Goal: Task Accomplishment & Management: Complete application form

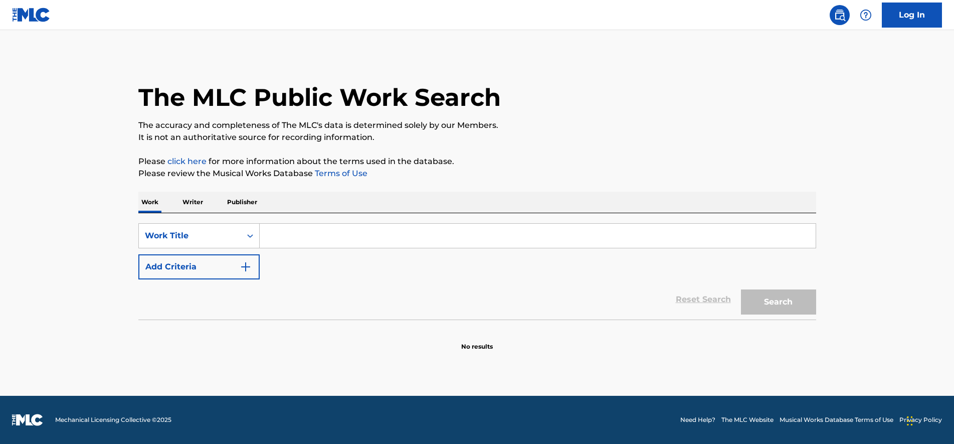
click at [903, 12] on link "Log In" at bounding box center [912, 15] width 60 height 25
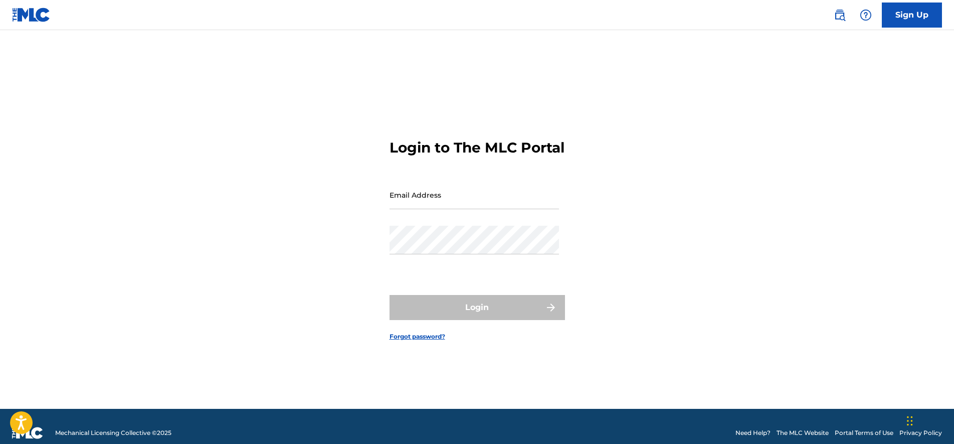
type input "[EMAIL_ADDRESS][DOMAIN_NAME]"
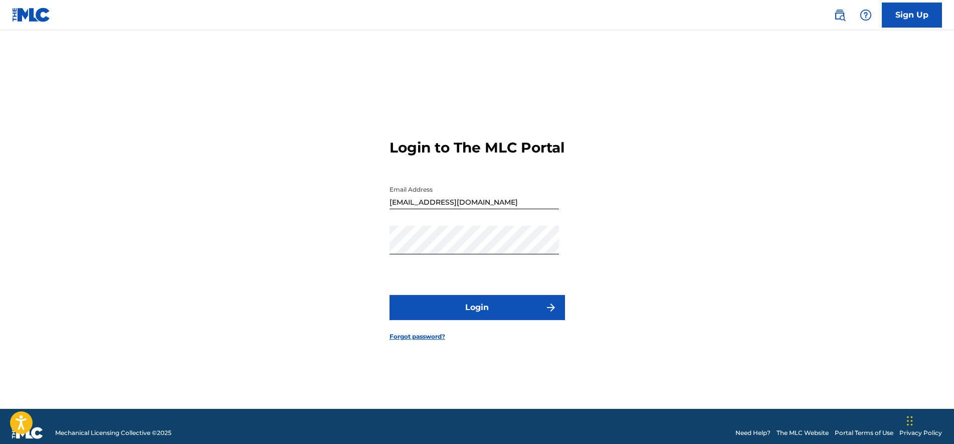
click at [488, 308] on button "Login" at bounding box center [476, 307] width 175 height 25
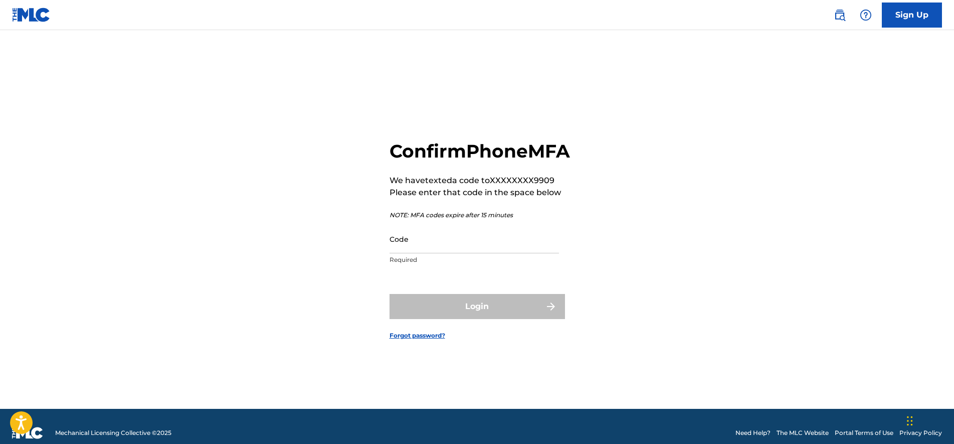
click at [484, 247] on input "Code" at bounding box center [473, 239] width 169 height 29
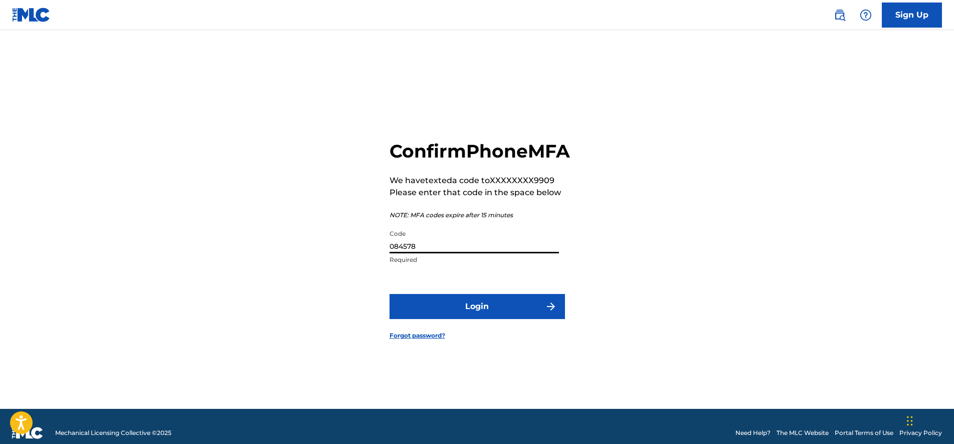
type input "084578"
click at [389, 294] on button "Login" at bounding box center [476, 306] width 175 height 25
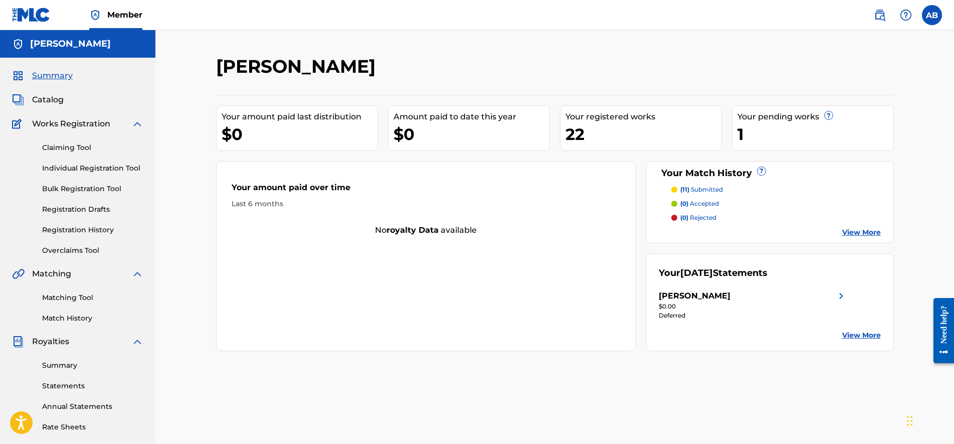
click at [85, 296] on link "Matching Tool" at bounding box center [92, 297] width 101 height 11
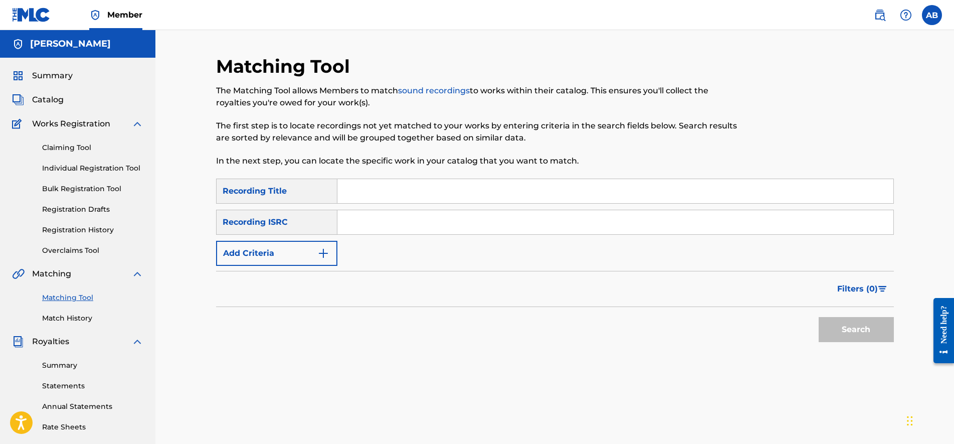
click at [74, 316] on link "Match History" at bounding box center [92, 318] width 101 height 11
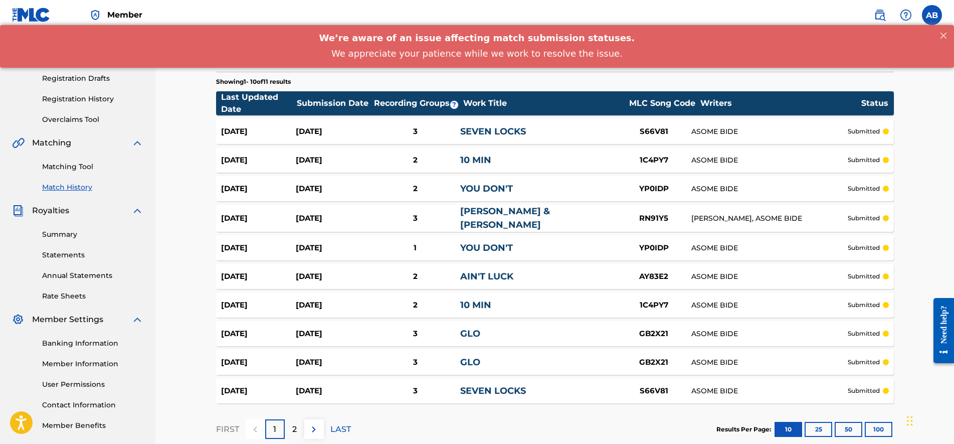
scroll to position [188, 0]
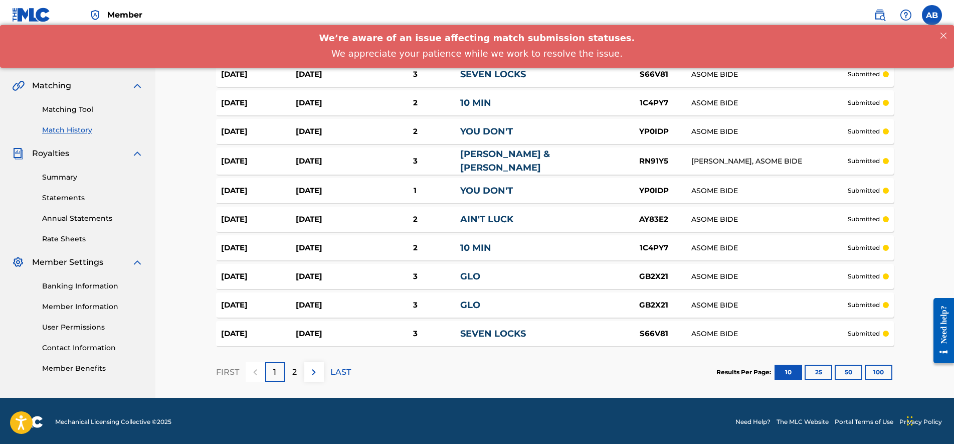
click at [64, 176] on link "Summary" at bounding box center [92, 177] width 101 height 11
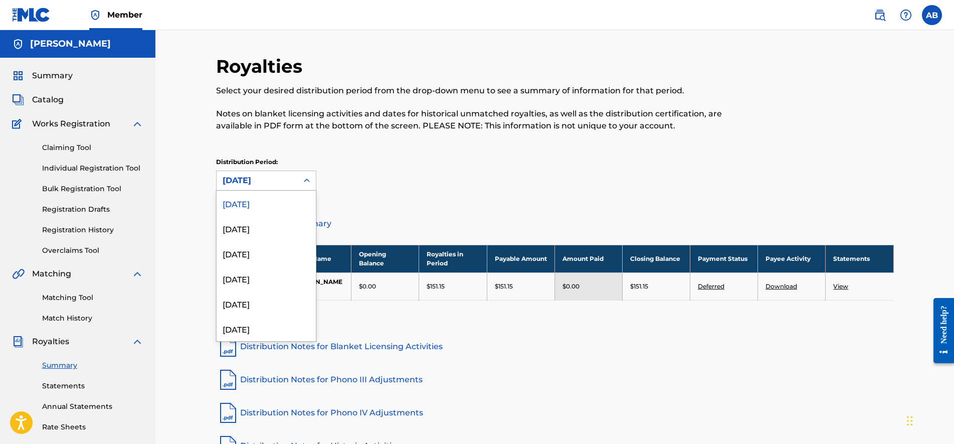
click at [280, 180] on div "[DATE]" at bounding box center [257, 180] width 69 height 12
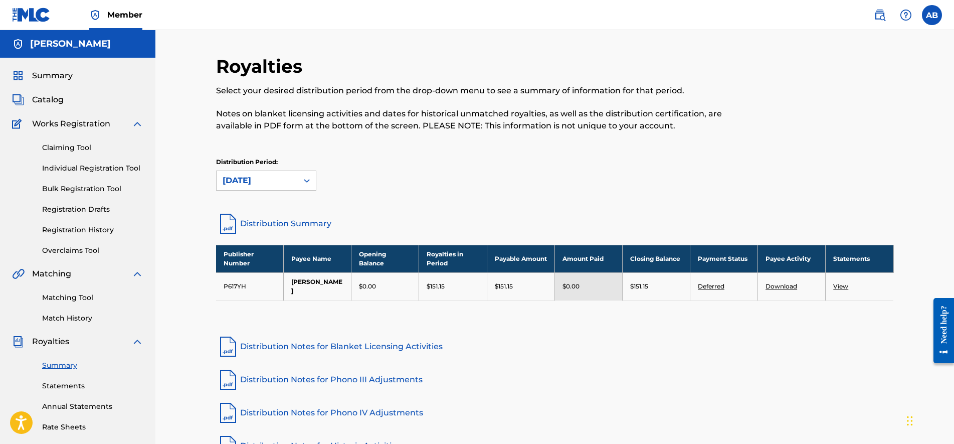
click at [66, 297] on link "Matching Tool" at bounding box center [92, 297] width 101 height 11
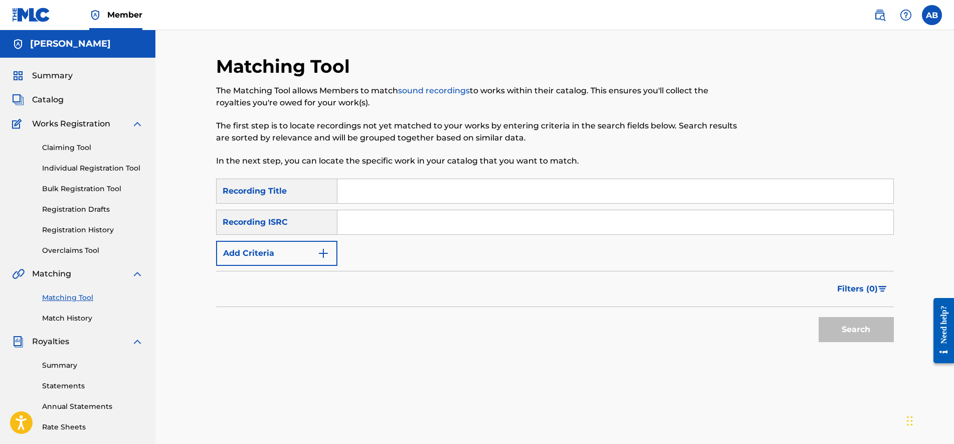
click at [346, 198] on input "Search Form" at bounding box center [615, 191] width 556 height 24
click at [315, 165] on p "In the next step, you can locate the specific work in your catalog that you wan…" at bounding box center [477, 161] width 522 height 12
click at [281, 228] on div "Recording ISRC" at bounding box center [276, 222] width 121 height 25
click at [264, 162] on p "In the next step, you can locate the specific work in your catalog that you wan…" at bounding box center [477, 161] width 522 height 12
click at [306, 267] on form "SearchWithCriteriae4167ea1-0b17-46ca-a0e4-21f08a0126ec Recording Title SearchWi…" at bounding box center [555, 262] width 678 height 168
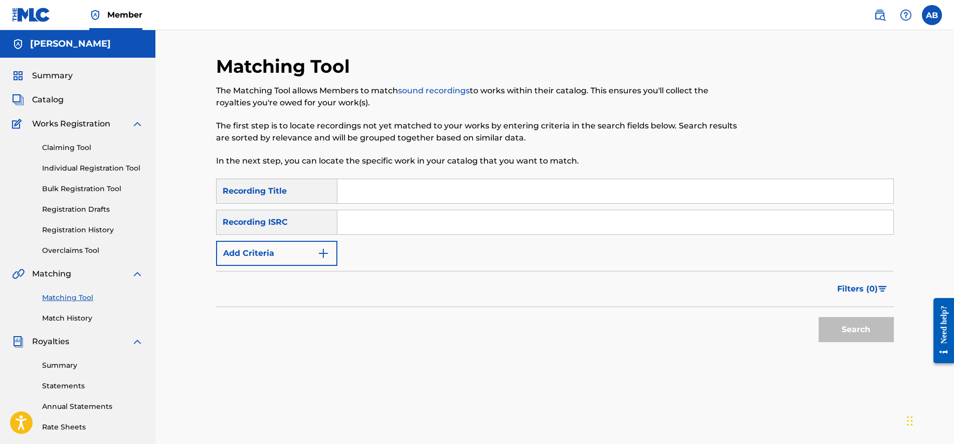
click at [289, 245] on button "Add Criteria" at bounding box center [276, 253] width 121 height 25
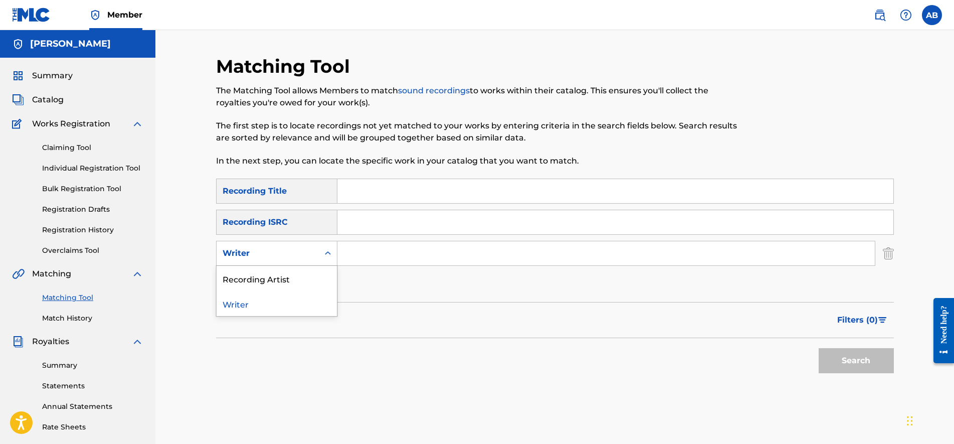
click at [289, 245] on div "Writer" at bounding box center [268, 253] width 102 height 19
click at [275, 277] on div "Recording Artist" at bounding box center [277, 278] width 120 height 25
click at [365, 250] on input "Search Form" at bounding box center [605, 253] width 537 height 24
click at [880, 14] on img at bounding box center [880, 15] width 12 height 12
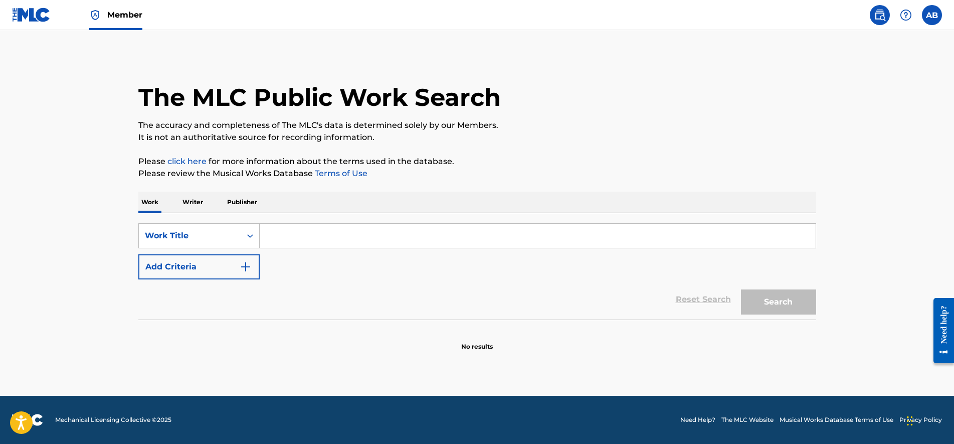
click at [268, 231] on input "Search Form" at bounding box center [538, 236] width 556 height 24
click at [183, 208] on p "Writer" at bounding box center [192, 201] width 27 height 21
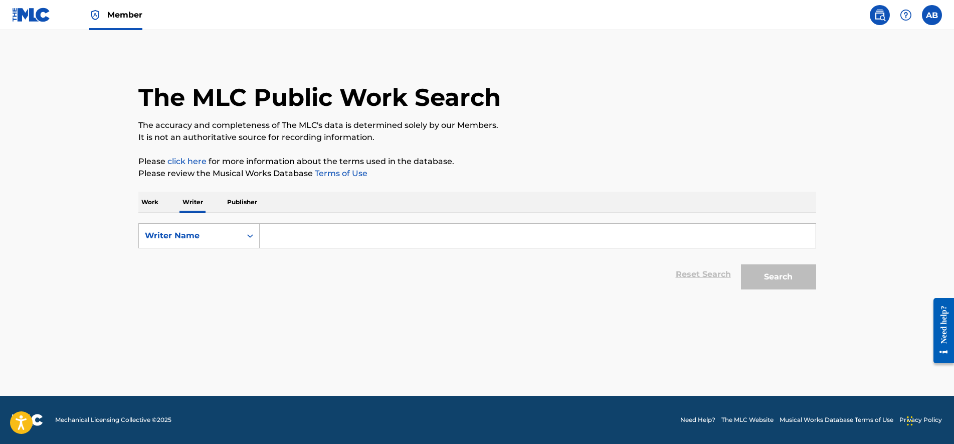
click at [280, 232] on input "Search Form" at bounding box center [538, 236] width 556 height 24
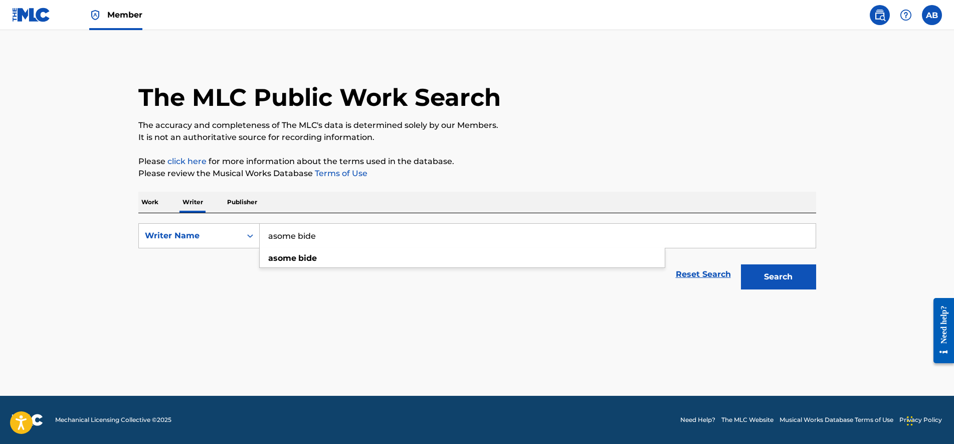
type input "asome bide"
click at [741, 264] on button "Search" at bounding box center [778, 276] width 75 height 25
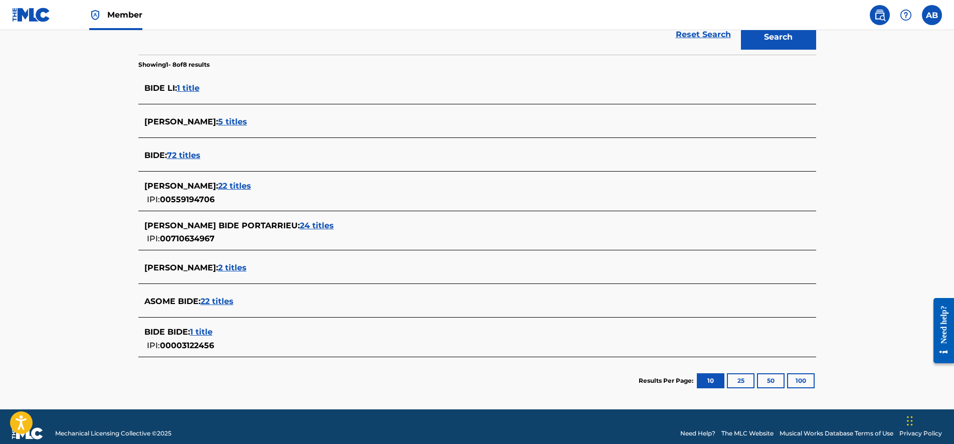
scroll to position [253, 0]
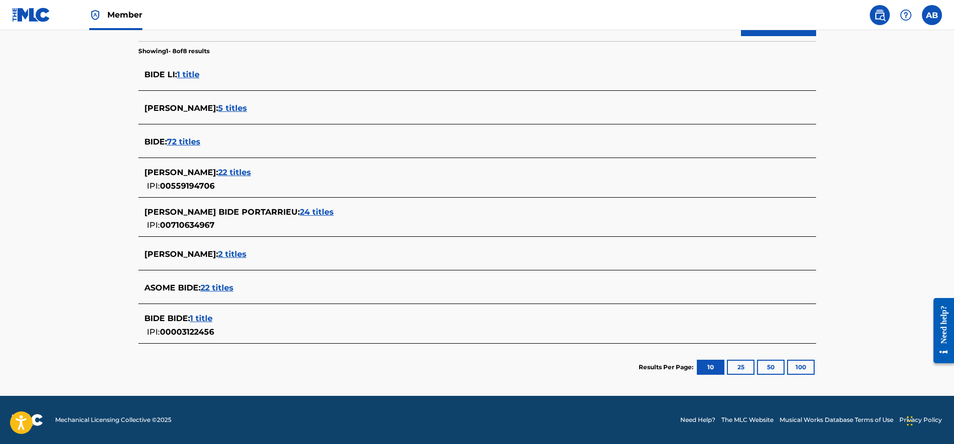
click at [227, 284] on span "22 titles" at bounding box center [216, 288] width 33 height 10
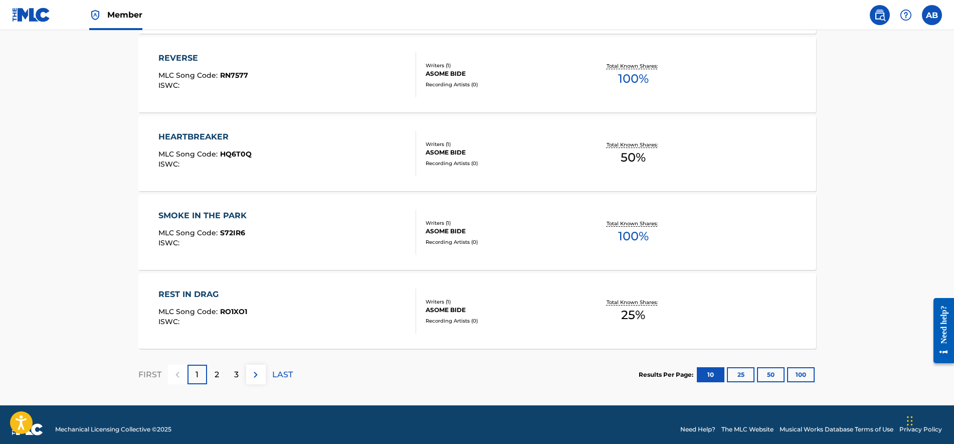
scroll to position [783, 0]
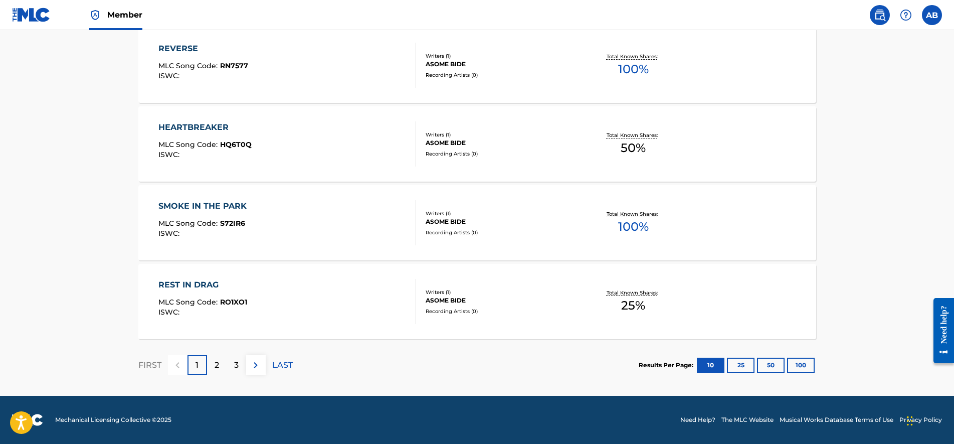
click at [223, 359] on div "2" at bounding box center [217, 365] width 20 height 20
click at [239, 363] on div "3" at bounding box center [237, 365] width 20 height 20
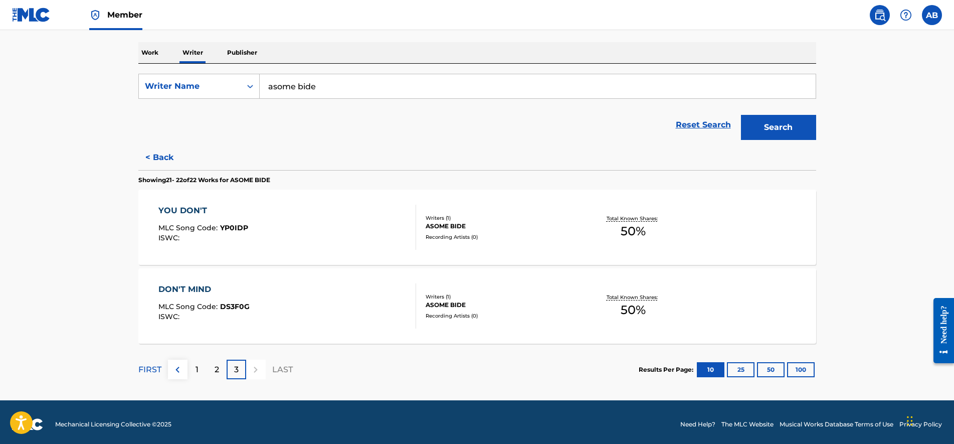
scroll to position [154, 0]
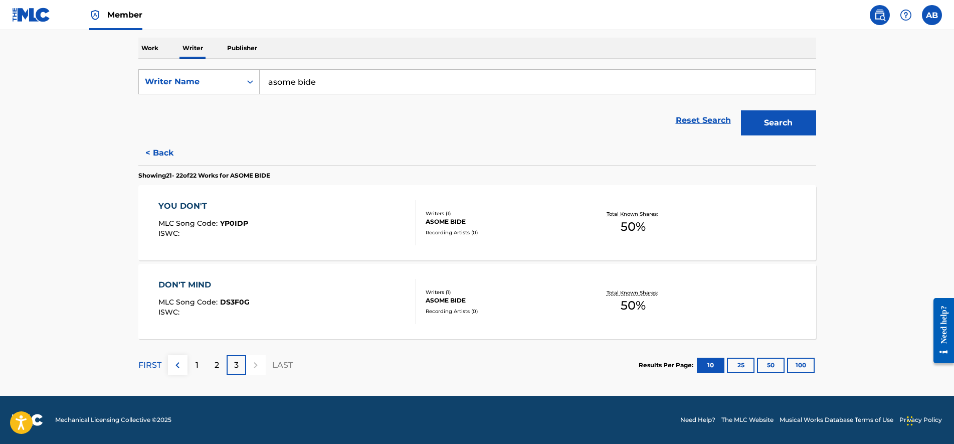
click at [194, 357] on div "1" at bounding box center [197, 365] width 20 height 20
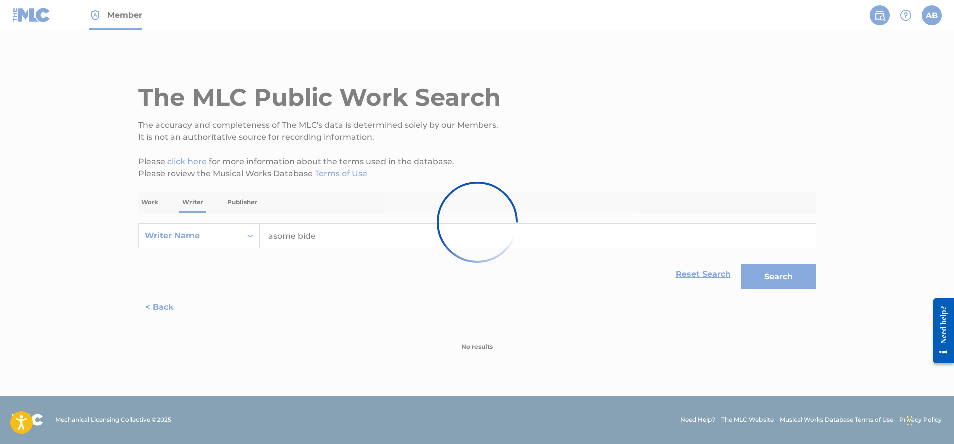
scroll to position [0, 0]
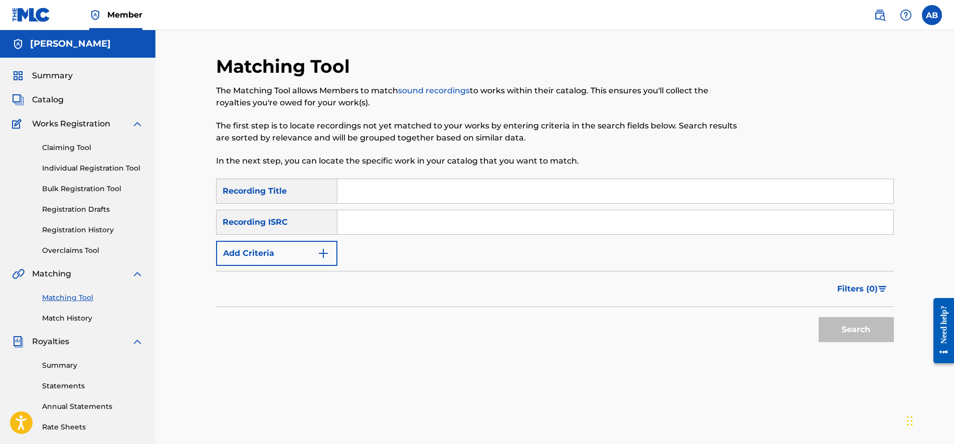
click at [379, 197] on input "Search Form" at bounding box center [615, 191] width 556 height 24
type input "Rac"
type input "Ay grim Ay Igy"
click at [266, 262] on button "Add Criteria" at bounding box center [276, 253] width 121 height 25
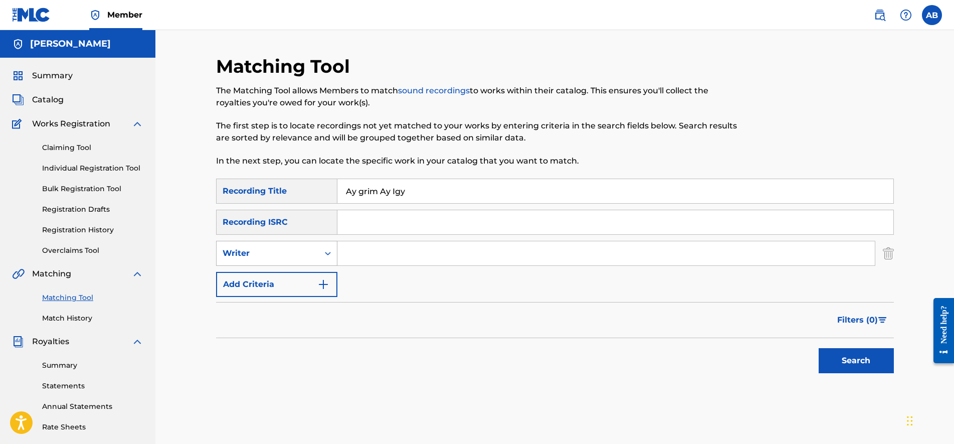
click at [276, 257] on div "Writer" at bounding box center [268, 253] width 90 height 12
click at [314, 285] on div "Recording Artist" at bounding box center [277, 278] width 120 height 25
click at [421, 249] on input "Search Form" at bounding box center [605, 253] width 537 height 24
type input "Rackzo"
click at [818, 348] on button "Search" at bounding box center [855, 360] width 75 height 25
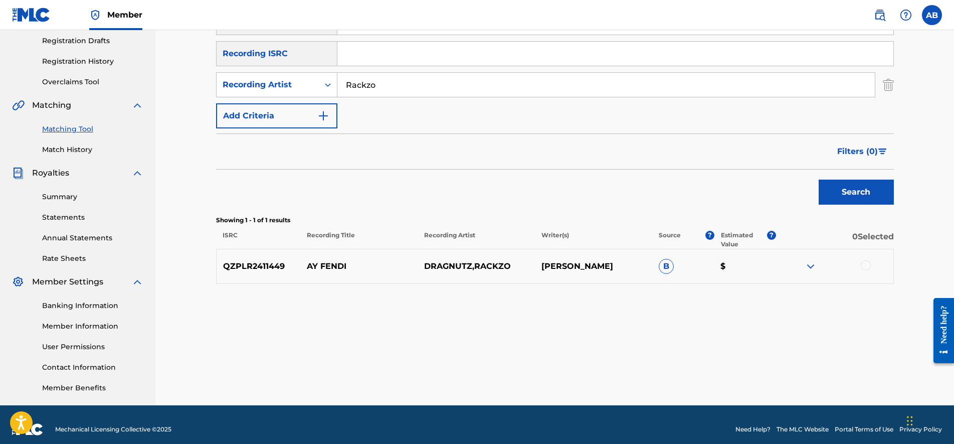
scroll to position [53, 0]
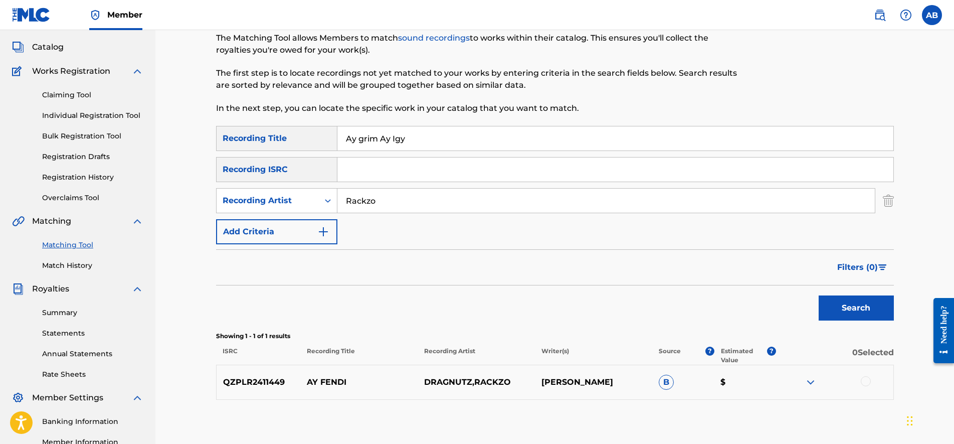
drag, startPoint x: 439, startPoint y: 135, endPoint x: 301, endPoint y: 134, distance: 137.8
click at [301, 134] on div "SearchWithCriteriae4167ea1-0b17-46ca-a0e4-21f08a0126ec Recording Title Ay grim …" at bounding box center [555, 138] width 678 height 25
click at [442, 213] on div "Rackzo" at bounding box center [606, 200] width 538 height 25
drag, startPoint x: 385, startPoint y: 206, endPoint x: 295, endPoint y: 208, distance: 90.3
click at [298, 208] on div "SearchWithCriteria418a5966-11e9-4877-885f-13f2c0996c6e Recording Artist Rackzo" at bounding box center [555, 200] width 678 height 25
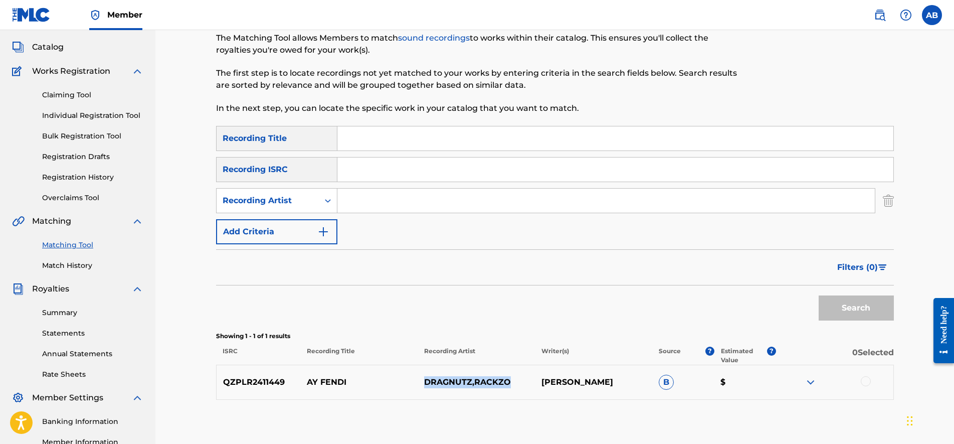
drag, startPoint x: 515, startPoint y: 376, endPoint x: 424, endPoint y: 380, distance: 91.8
click at [424, 380] on p "DRAGNUTZ,RACKZO" at bounding box center [475, 382] width 117 height 12
copy p "DRAGNUTZ,RACKZO"
click at [334, 391] on div "QZPLR2411449 AY FENDI DRAGNUTZ,RACKZO [PERSON_NAME] B $" at bounding box center [555, 381] width 678 height 35
drag, startPoint x: 587, startPoint y: 375, endPoint x: 533, endPoint y: 379, distance: 54.3
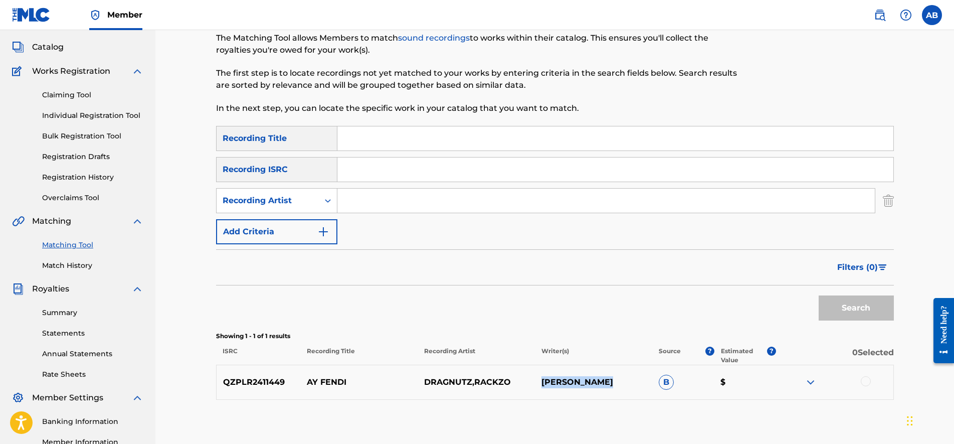
click at [533, 379] on div "QZPLR2411449 AY FENDI DRAGNUTZ,RACKZO [PERSON_NAME] B $" at bounding box center [555, 381] width 678 height 35
copy div "[PERSON_NAME]"
click at [387, 129] on input "Search Form" at bounding box center [615, 138] width 556 height 24
click at [316, 133] on div "Recording Title" at bounding box center [276, 138] width 121 height 25
click at [301, 197] on div "Recording Artist" at bounding box center [268, 200] width 90 height 12
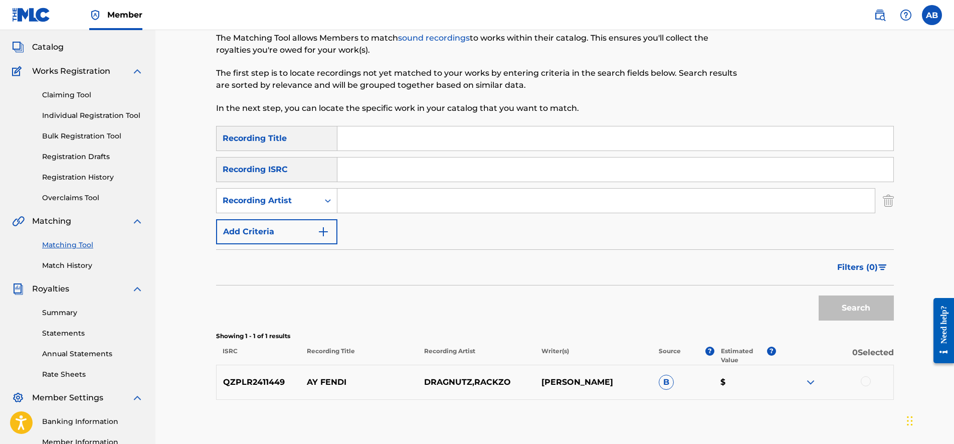
click at [301, 197] on div "Recording Artist" at bounding box center [268, 200] width 90 height 12
click at [303, 192] on div "Recording Artist" at bounding box center [268, 200] width 102 height 19
click at [294, 224] on div "Writer" at bounding box center [277, 225] width 120 height 25
click at [291, 195] on div "Writer" at bounding box center [268, 200] width 90 height 12
click at [270, 224] on div "Recording Artist" at bounding box center [277, 225] width 120 height 25
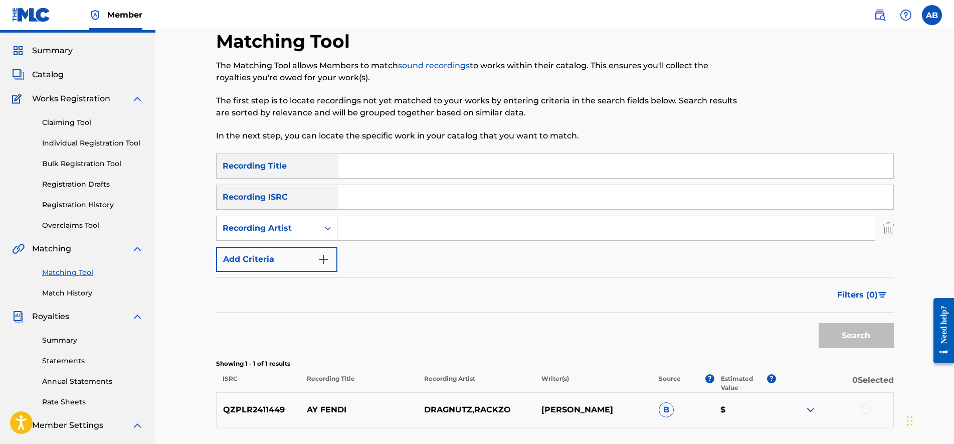
scroll to position [0, 0]
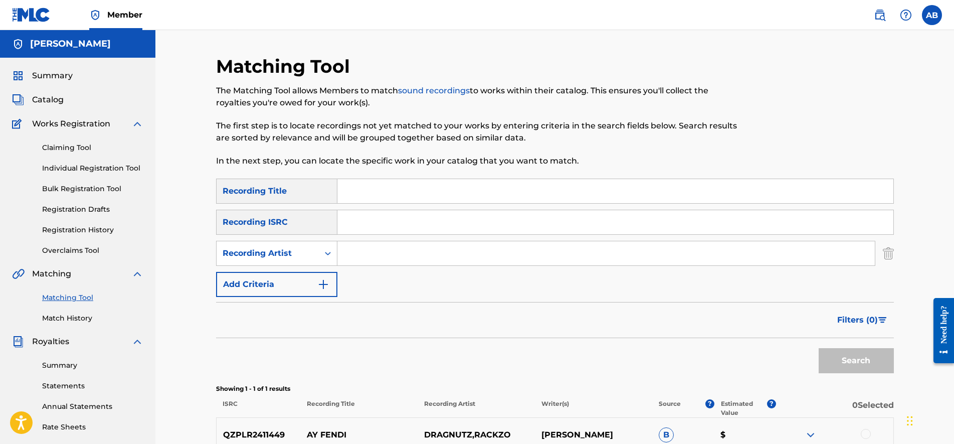
click at [69, 174] on div "Claiming Tool Individual Registration Tool Bulk Registration Tool Registration …" at bounding box center [77, 193] width 131 height 126
click at [70, 166] on link "Individual Registration Tool" at bounding box center [92, 168] width 101 height 11
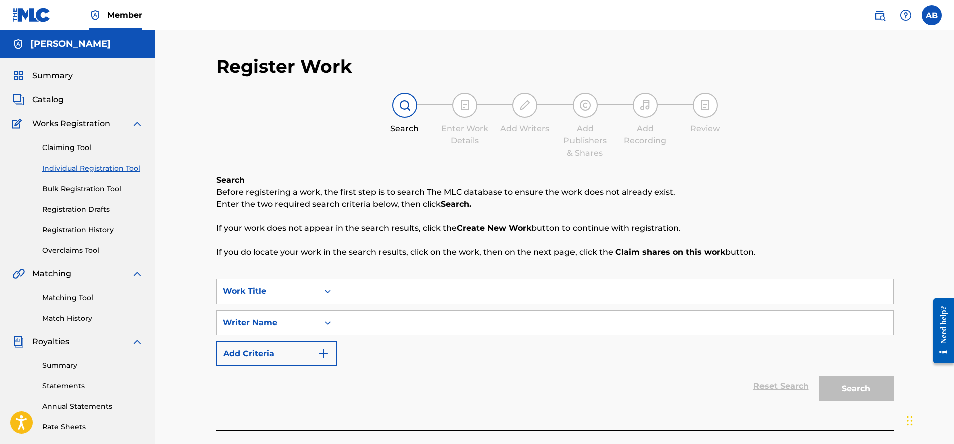
click at [80, 224] on div "Claiming Tool Individual Registration Tool Bulk Registration Tool Registration …" at bounding box center [77, 193] width 131 height 126
click at [81, 227] on link "Registration History" at bounding box center [92, 230] width 101 height 11
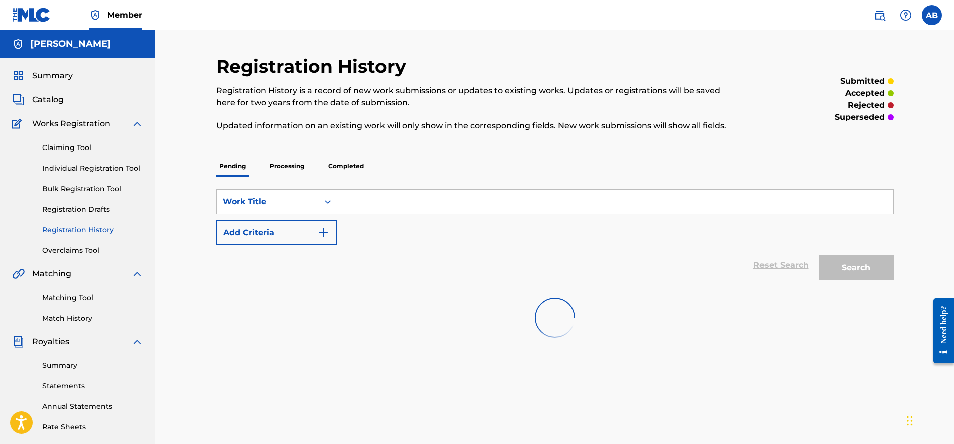
click at [82, 231] on link "Registration History" at bounding box center [92, 230] width 101 height 11
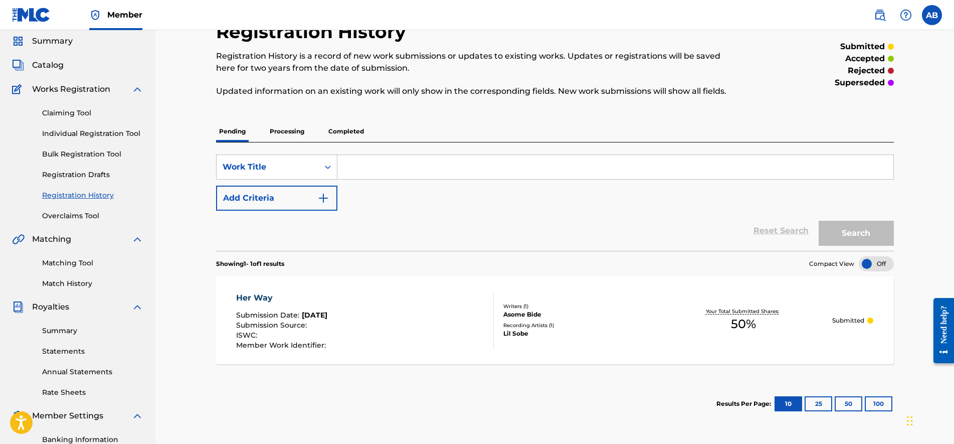
scroll to position [63, 0]
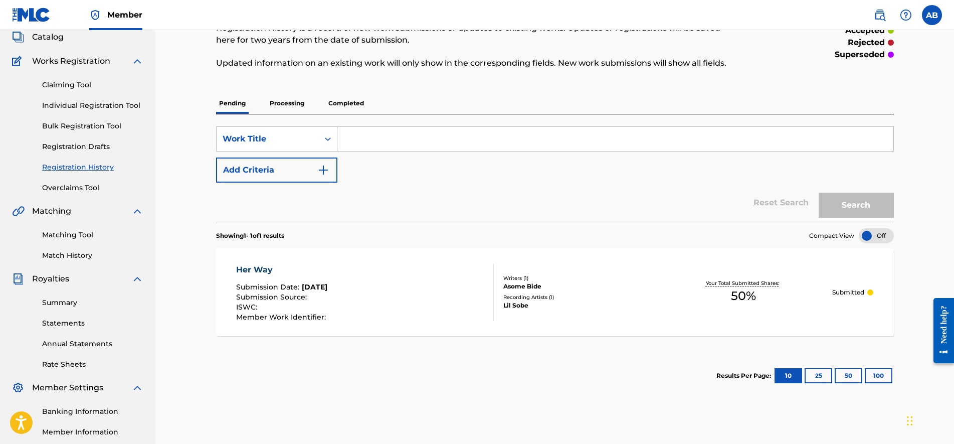
click at [91, 97] on div "Claiming Tool Individual Registration Tool Bulk Registration Tool Registration …" at bounding box center [77, 130] width 131 height 126
click at [91, 105] on link "Individual Registration Tool" at bounding box center [92, 105] width 101 height 11
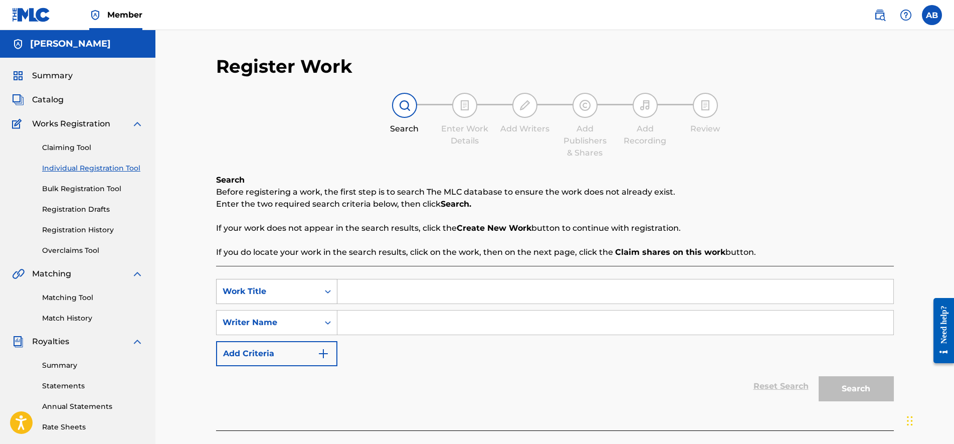
click at [300, 288] on div "SearchWithCriteriaeeede0a7-f649-4b39-b691-32e6469f95ec Work Title SearchWithCri…" at bounding box center [555, 348] width 678 height 164
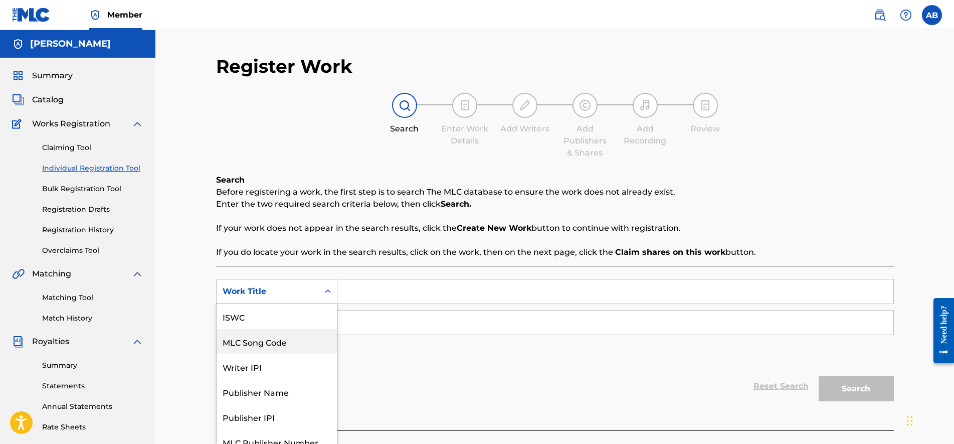
scroll to position [11, 0]
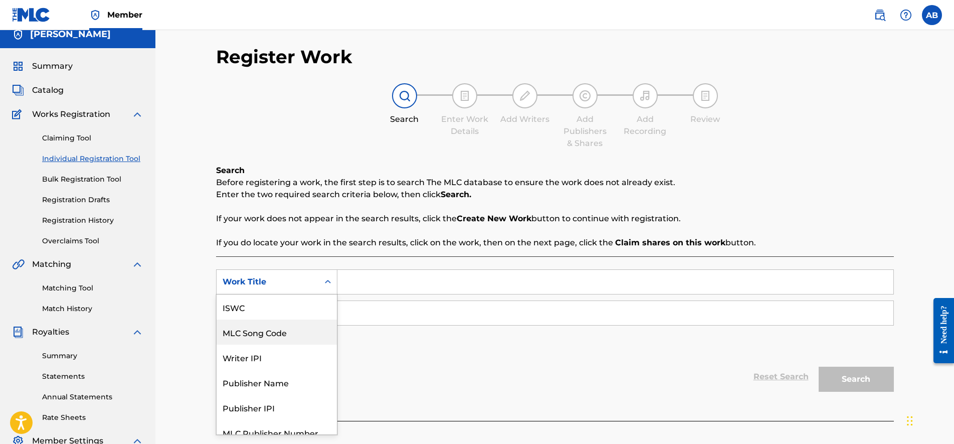
click at [274, 294] on div "7 results available. Use Up and Down to choose options, press Enter to select t…" at bounding box center [276, 281] width 121 height 25
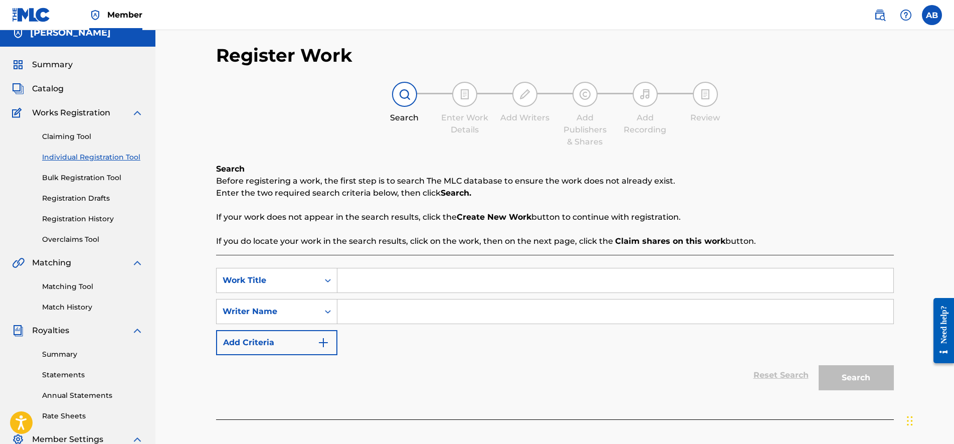
click at [265, 284] on div "Work Title" at bounding box center [268, 280] width 90 height 12
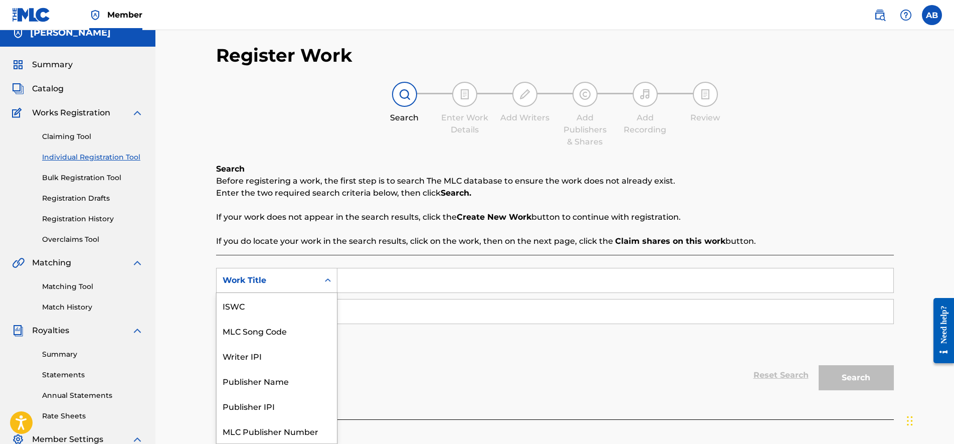
click at [265, 284] on div "Work Title" at bounding box center [268, 280] width 90 height 12
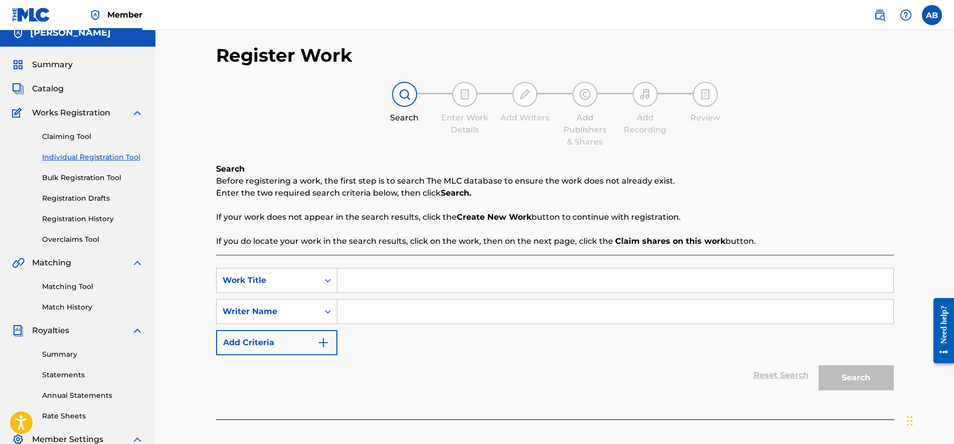
click at [265, 284] on div "Work Title" at bounding box center [268, 280] width 90 height 12
click at [351, 283] on input "Search Form" at bounding box center [615, 280] width 556 height 24
type input "ay grim ay igy"
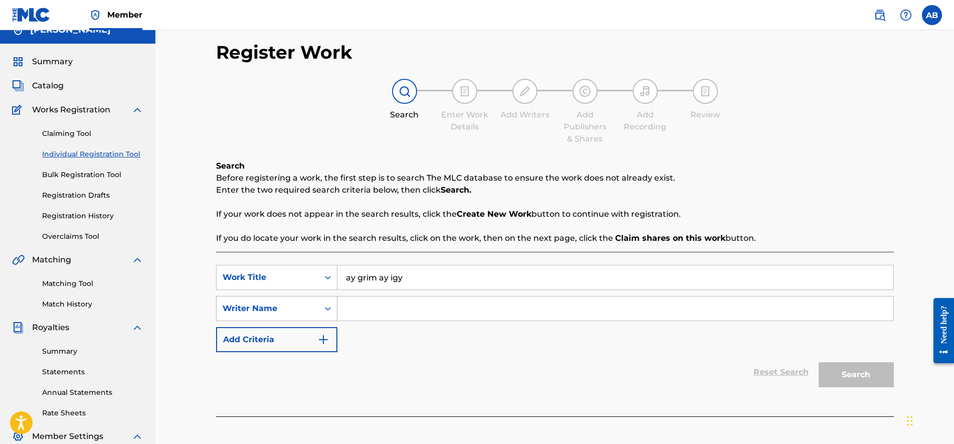
click at [307, 321] on div "Writer Name" at bounding box center [276, 308] width 121 height 25
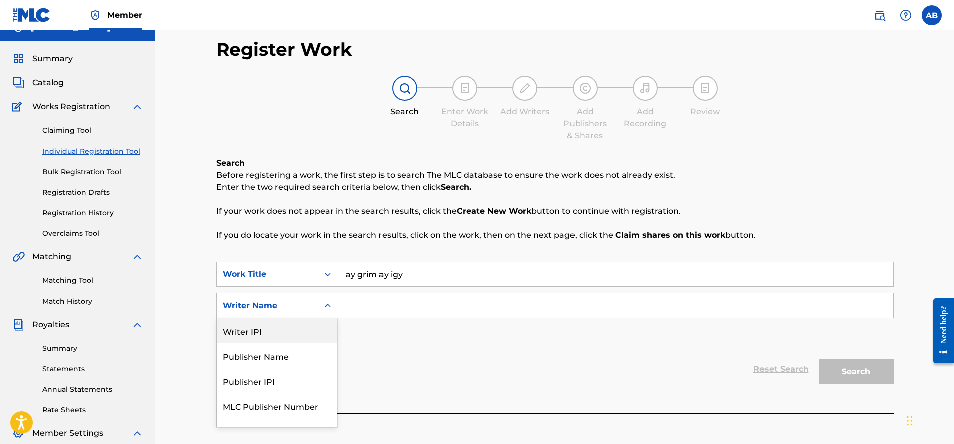
click at [298, 308] on div "Writer Name" at bounding box center [268, 305] width 90 height 12
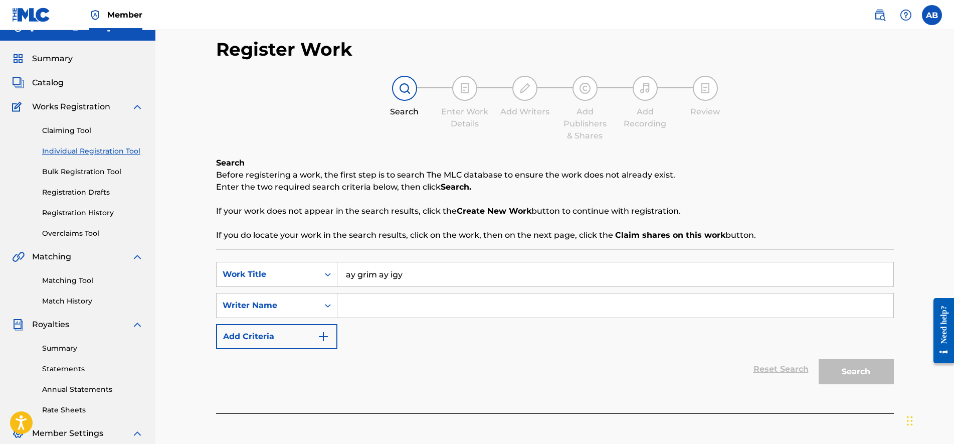
click at [386, 307] on input "Search Form" at bounding box center [615, 305] width 556 height 24
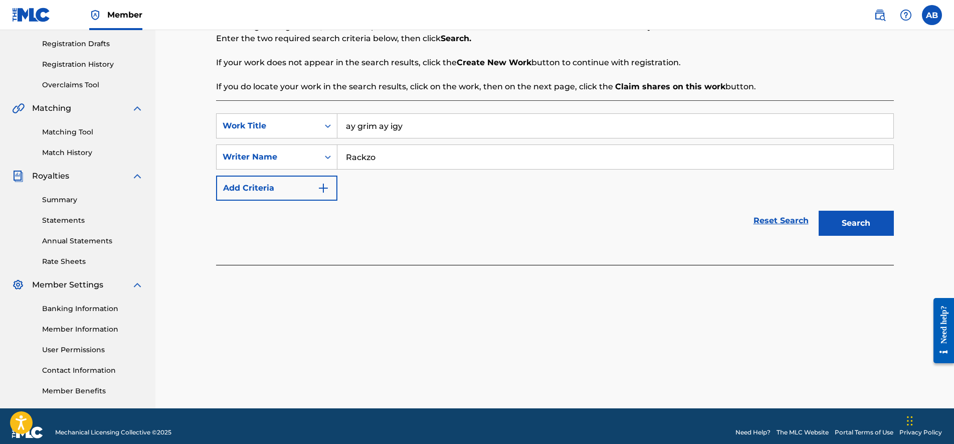
scroll to position [178, 0]
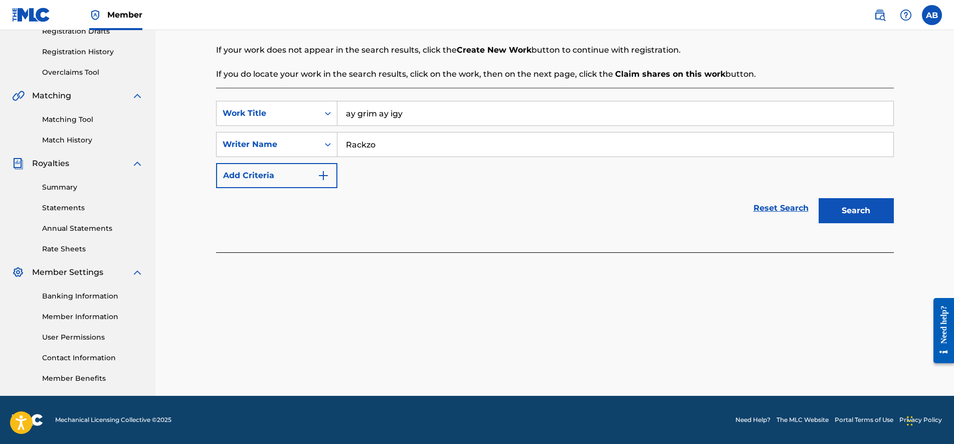
type input "Rackzo"
click at [852, 201] on button "Search" at bounding box center [855, 210] width 75 height 25
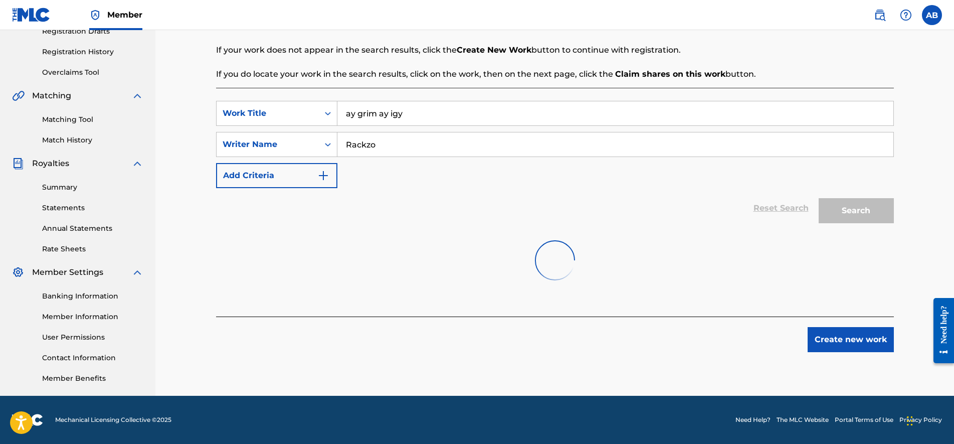
click at [856, 210] on div "Search" at bounding box center [853, 208] width 80 height 40
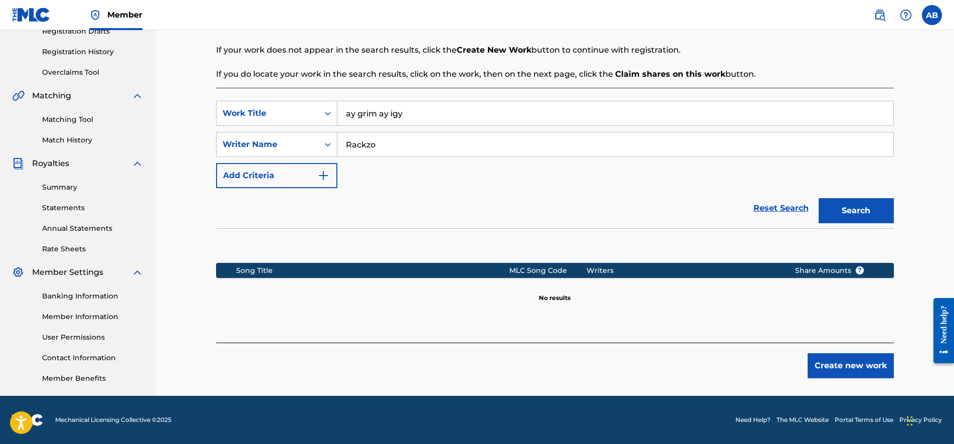
click at [842, 369] on button "Create new work" at bounding box center [850, 365] width 86 height 25
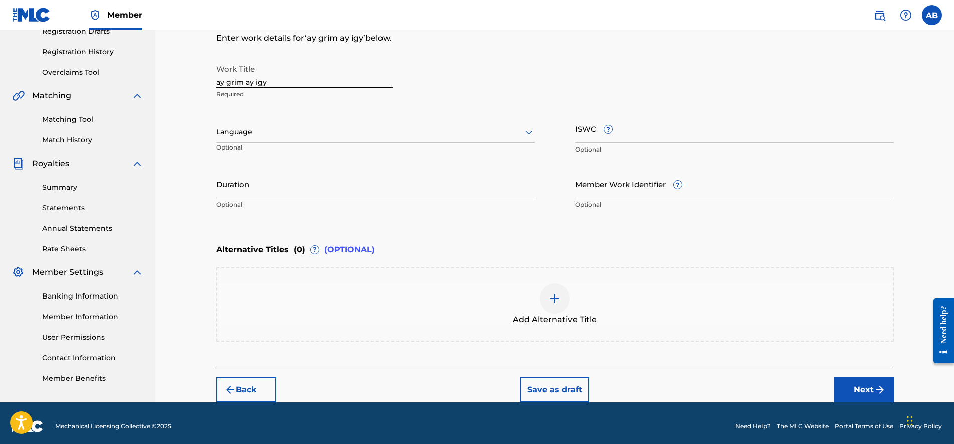
click at [283, 79] on input "ay grim ay igy" at bounding box center [304, 73] width 176 height 29
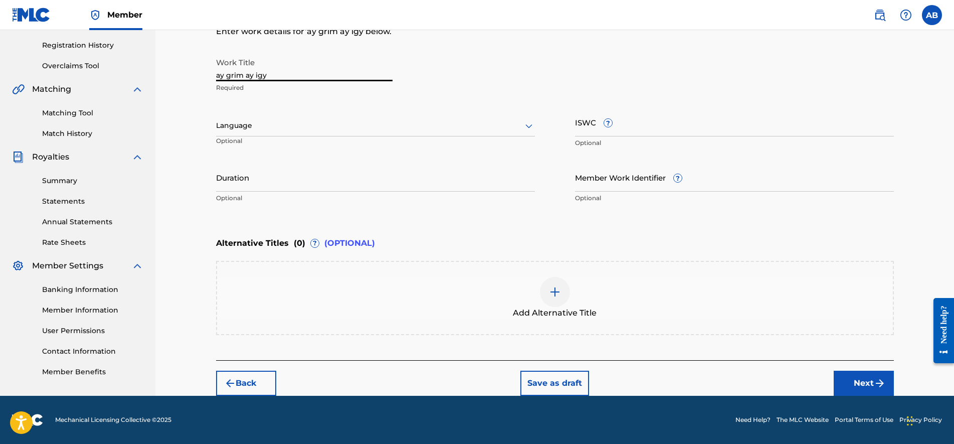
click at [856, 381] on button "Next" at bounding box center [863, 382] width 60 height 25
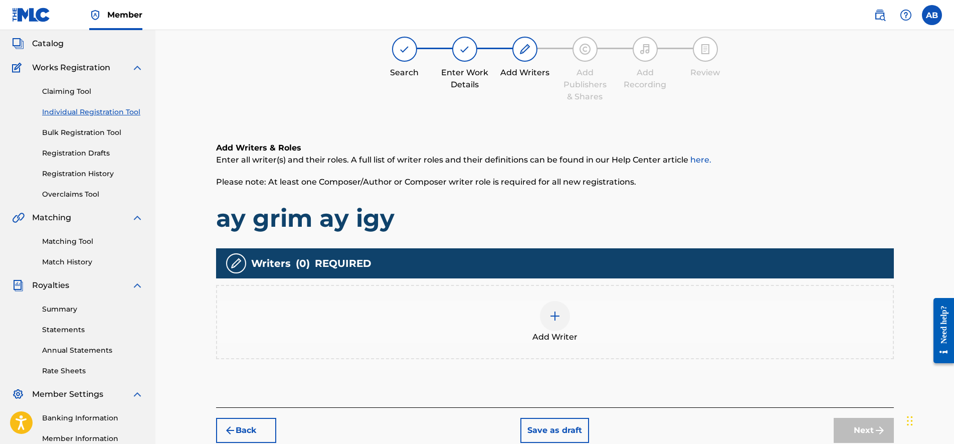
scroll to position [45, 0]
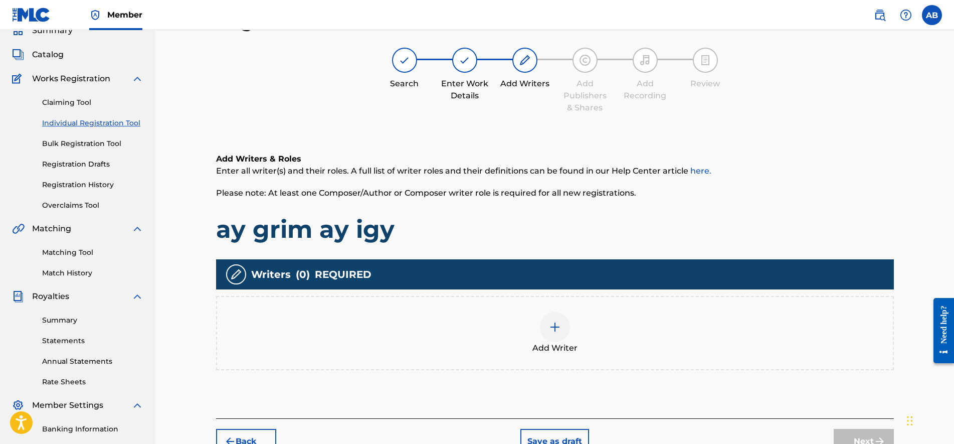
click at [441, 359] on div "Add Writer" at bounding box center [555, 333] width 678 height 74
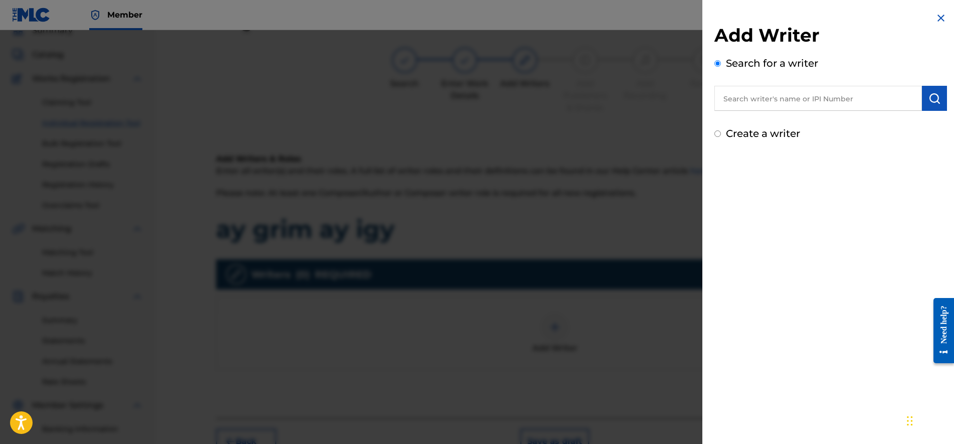
click at [790, 111] on div "Add Writer Search for a writer Create a writer" at bounding box center [830, 82] width 233 height 117
click at [789, 104] on input "text" at bounding box center [817, 98] width 207 height 25
type input "asome bide"
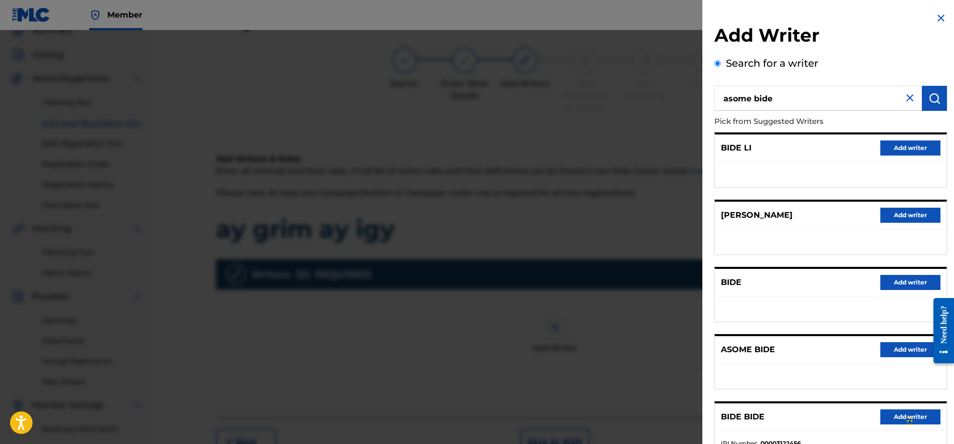
scroll to position [76, 0]
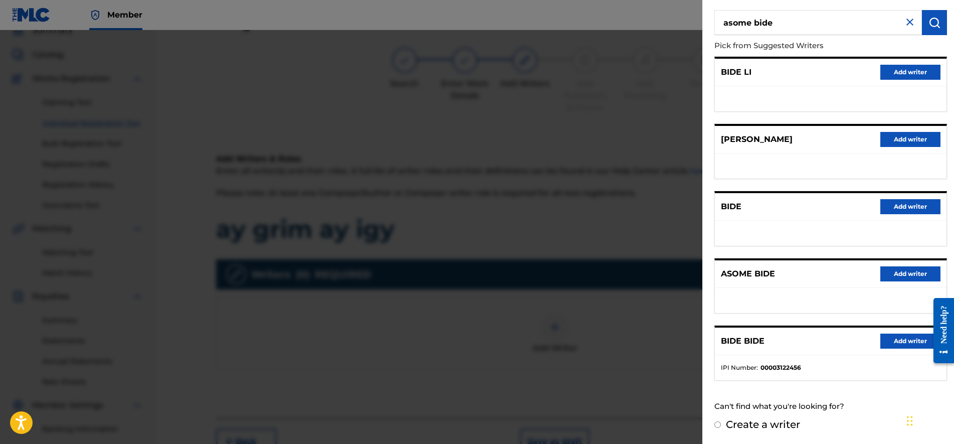
click at [892, 272] on button "Add writer" at bounding box center [910, 273] width 60 height 15
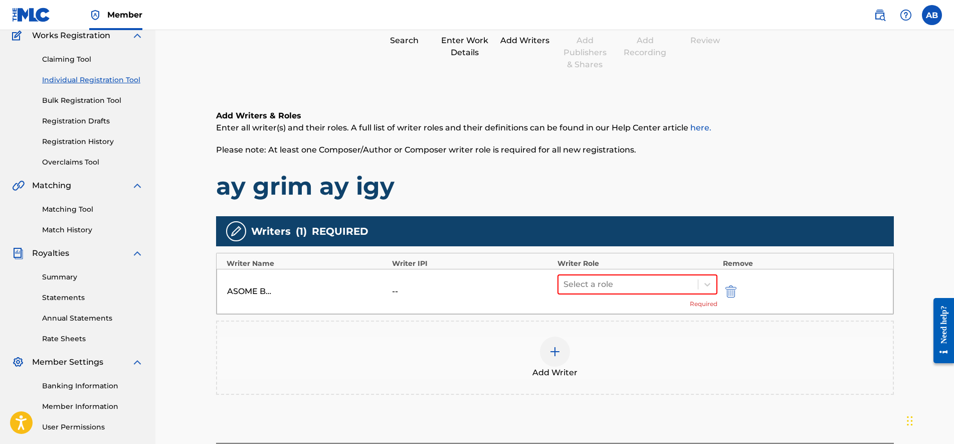
scroll to position [108, 0]
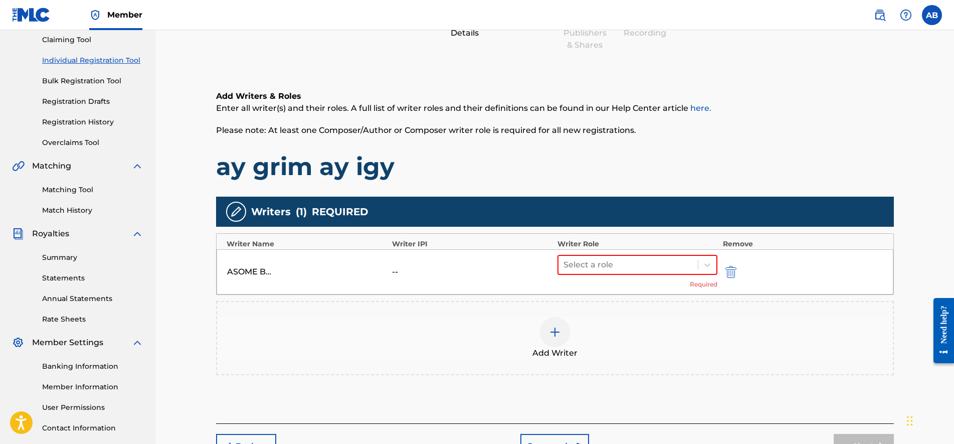
click at [588, 247] on div "Writer Role" at bounding box center [637, 244] width 160 height 11
click at [587, 268] on div at bounding box center [628, 265] width 130 height 14
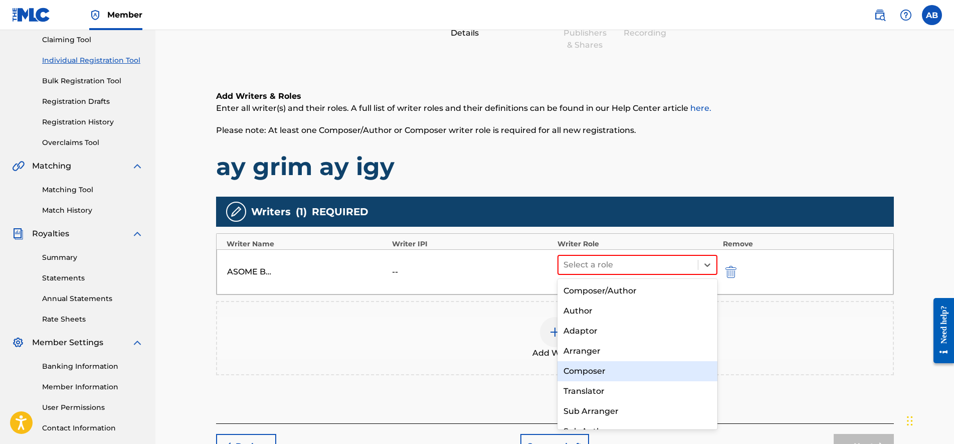
click at [597, 376] on div "Composer" at bounding box center [637, 371] width 160 height 20
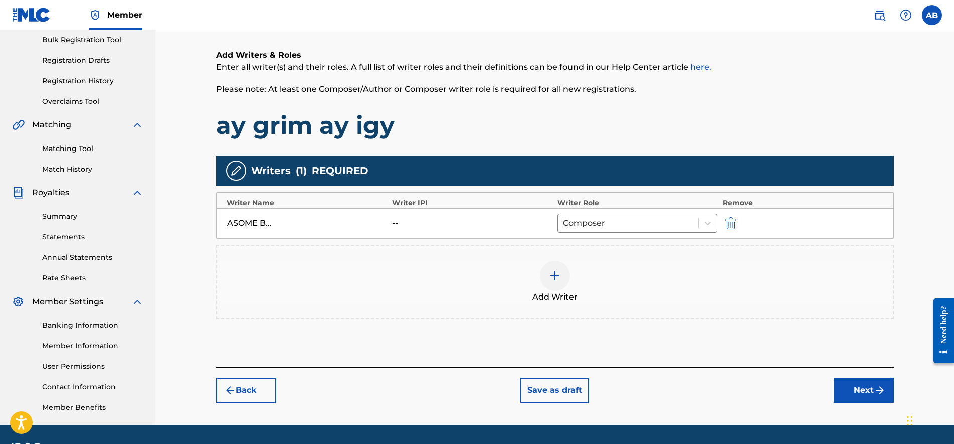
scroll to position [170, 0]
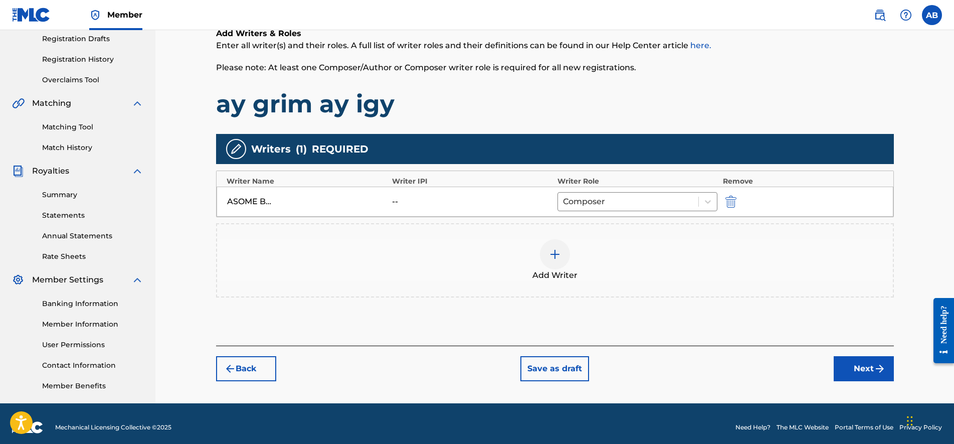
click at [595, 251] on div "Add Writer" at bounding box center [555, 260] width 676 height 42
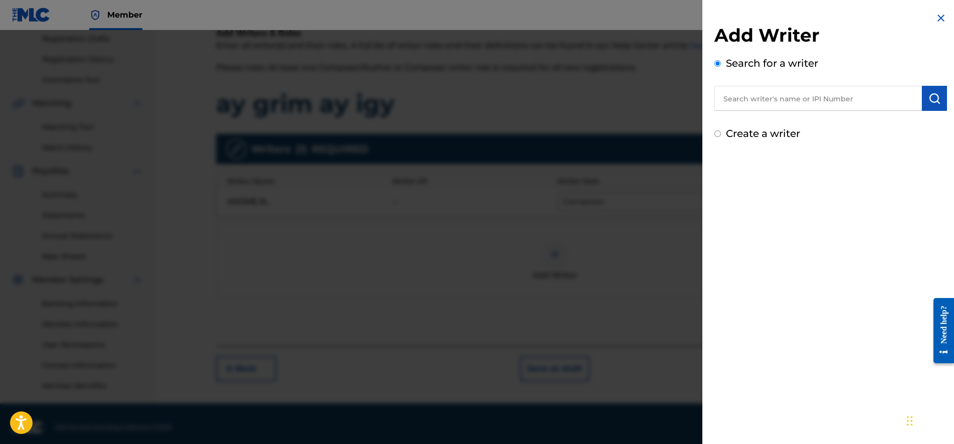
click at [839, 100] on input "text" at bounding box center [817, 98] width 207 height 25
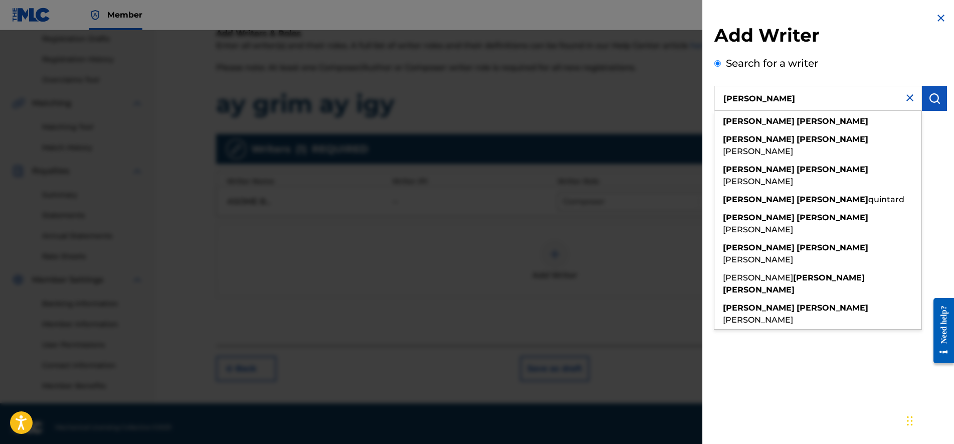
type input "[PERSON_NAME]"
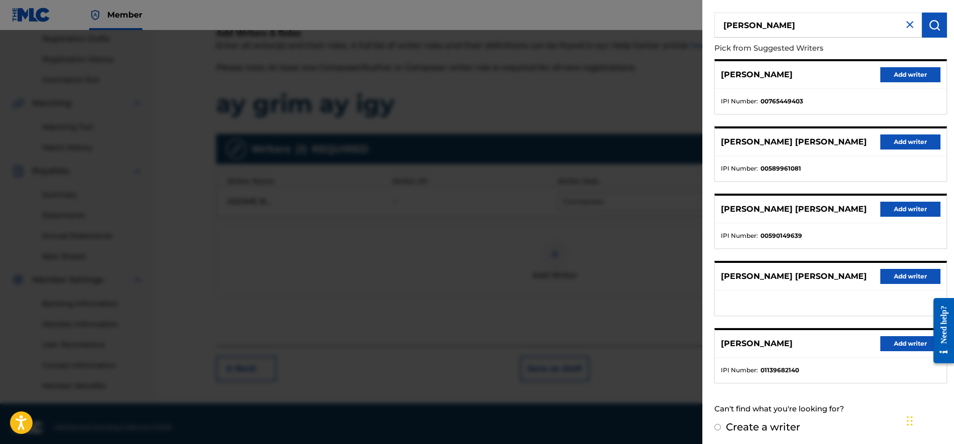
scroll to position [76, 0]
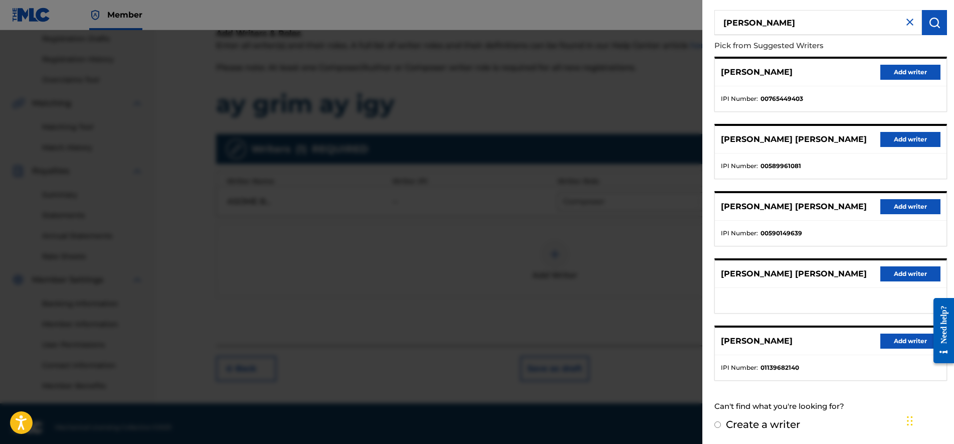
click at [614, 150] on div at bounding box center [477, 252] width 954 height 444
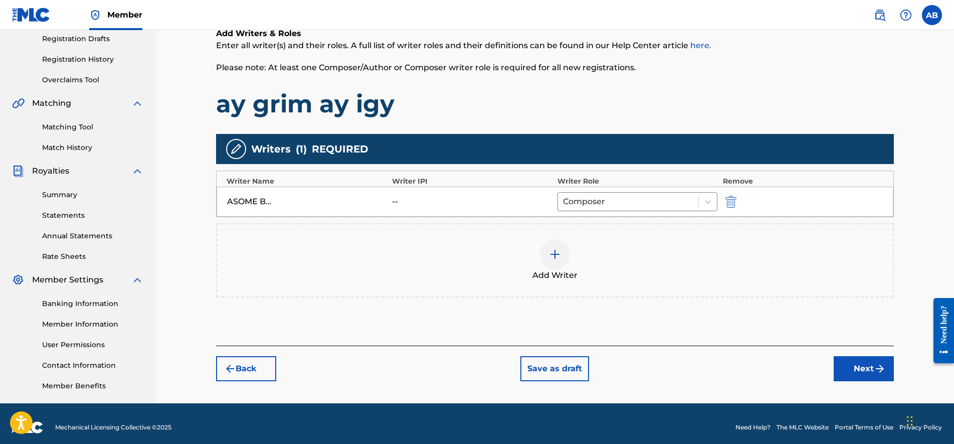
click at [856, 362] on button "Next" at bounding box center [863, 368] width 60 height 25
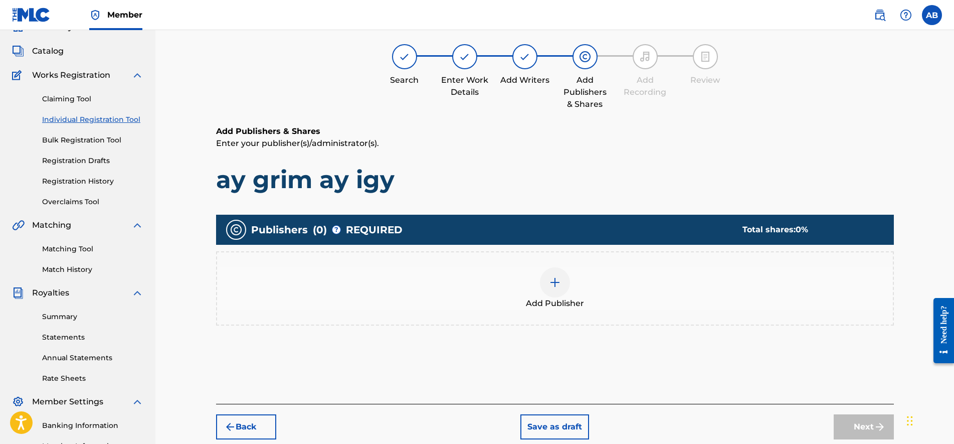
scroll to position [45, 0]
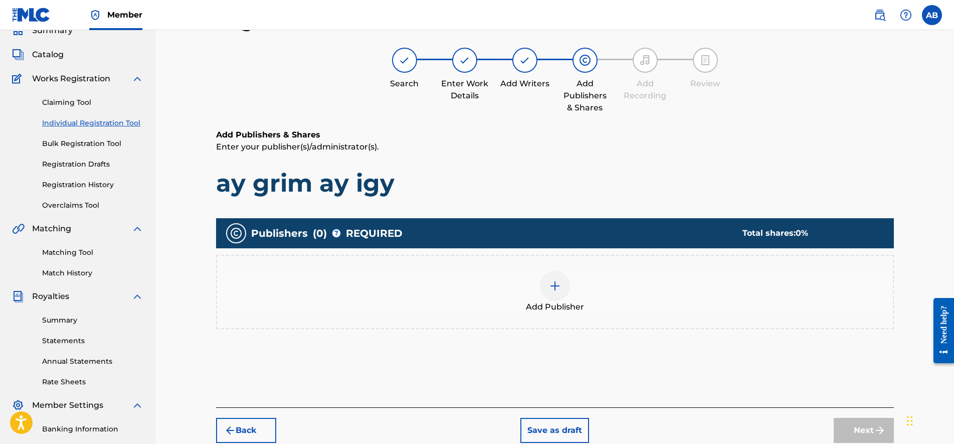
click at [625, 324] on div "Add Publisher" at bounding box center [555, 292] width 678 height 74
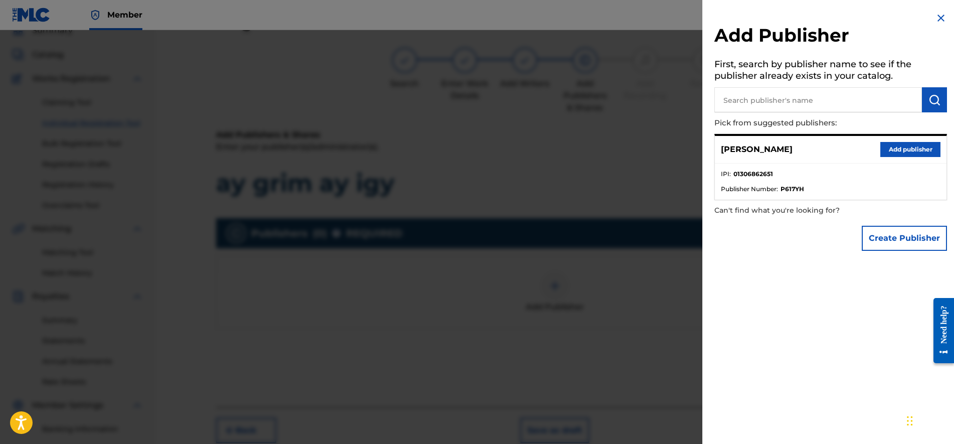
click at [895, 147] on button "Add publisher" at bounding box center [910, 149] width 60 height 15
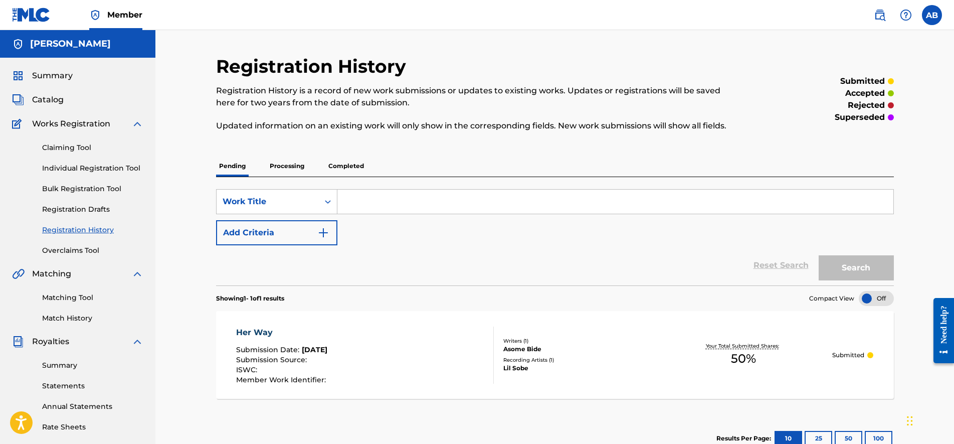
click at [92, 206] on link "Registration Drafts" at bounding box center [92, 209] width 101 height 11
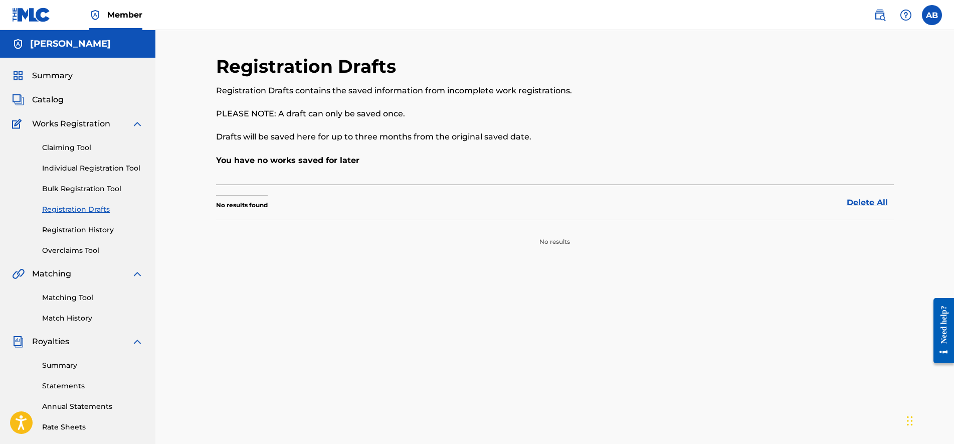
click at [95, 208] on link "Registration Drafts" at bounding box center [92, 209] width 101 height 11
click at [102, 173] on link "Individual Registration Tool" at bounding box center [92, 168] width 101 height 11
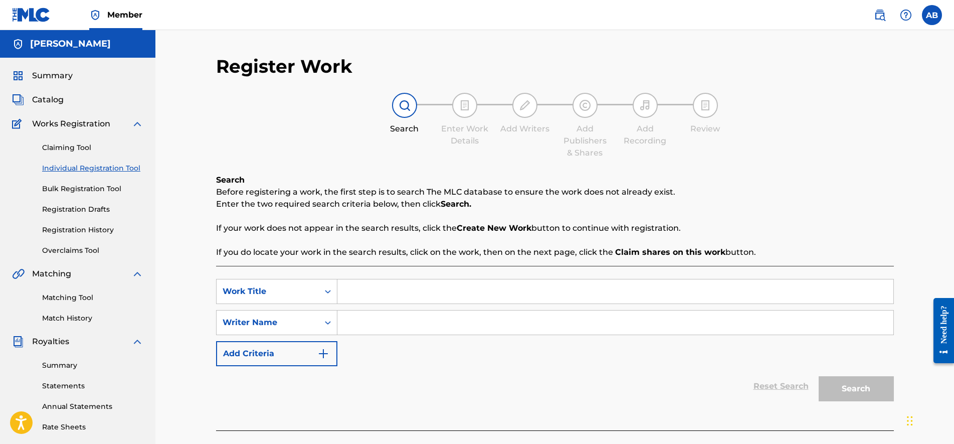
click at [104, 168] on link "Individual Registration Tool" at bounding box center [92, 168] width 101 height 11
click at [365, 287] on input "Search Form" at bounding box center [615, 291] width 556 height 24
type input "ay grim ay igy"
click at [388, 314] on input "Search Form" at bounding box center [615, 322] width 556 height 24
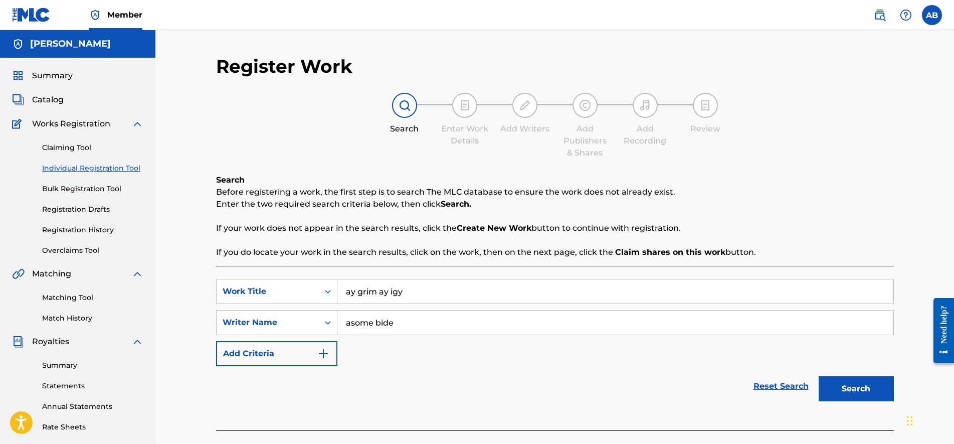
type input "asome bide"
click at [818, 376] on button "Search" at bounding box center [855, 388] width 75 height 25
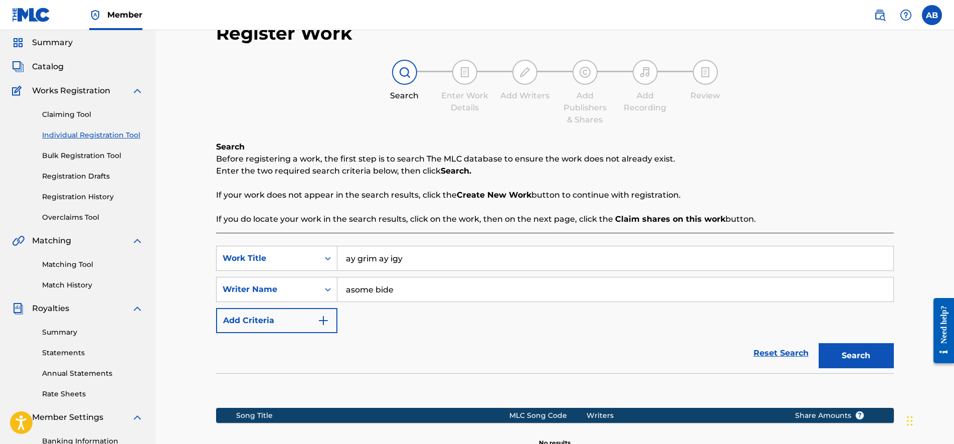
scroll to position [63, 0]
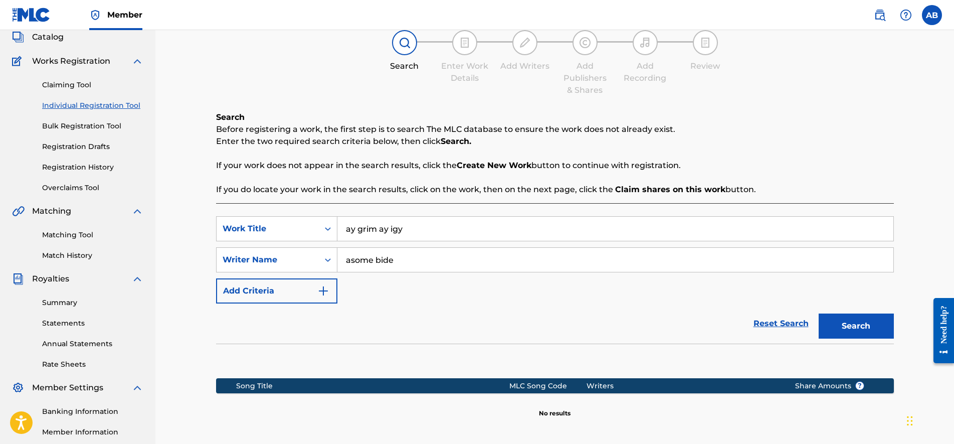
click at [865, 324] on button "Search" at bounding box center [855, 325] width 75 height 25
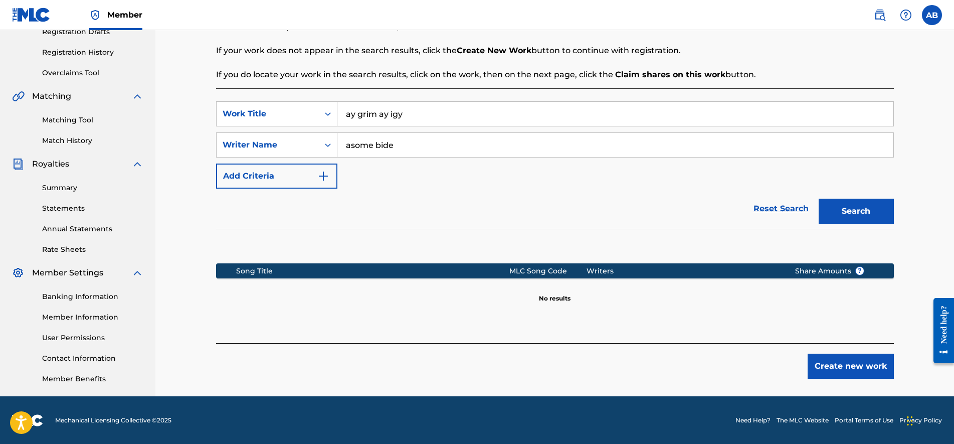
scroll to position [178, 0]
click at [858, 353] on button "Create new work" at bounding box center [850, 365] width 86 height 25
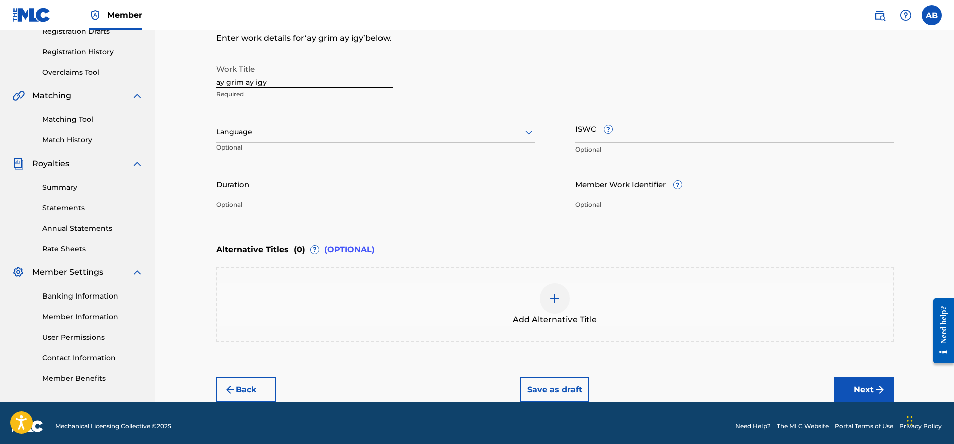
click at [822, 378] on div "Back Save as draft Next" at bounding box center [555, 384] width 678 height 36
click at [847, 385] on button "Next" at bounding box center [863, 389] width 60 height 25
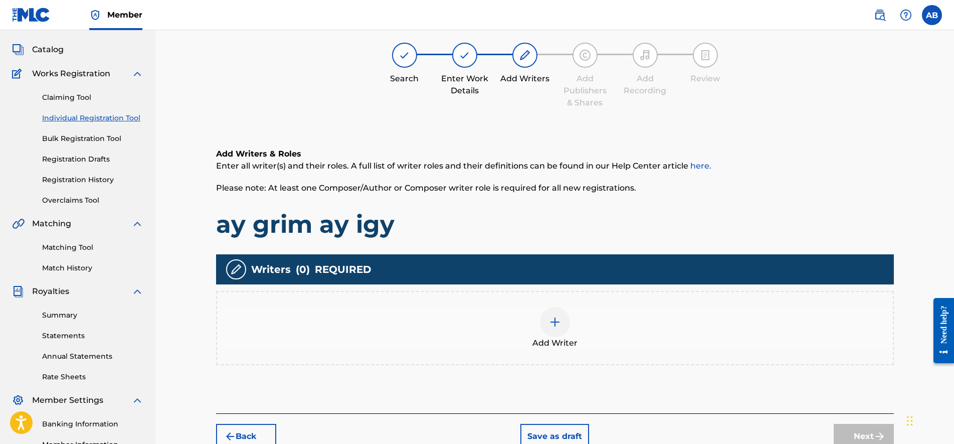
scroll to position [45, 0]
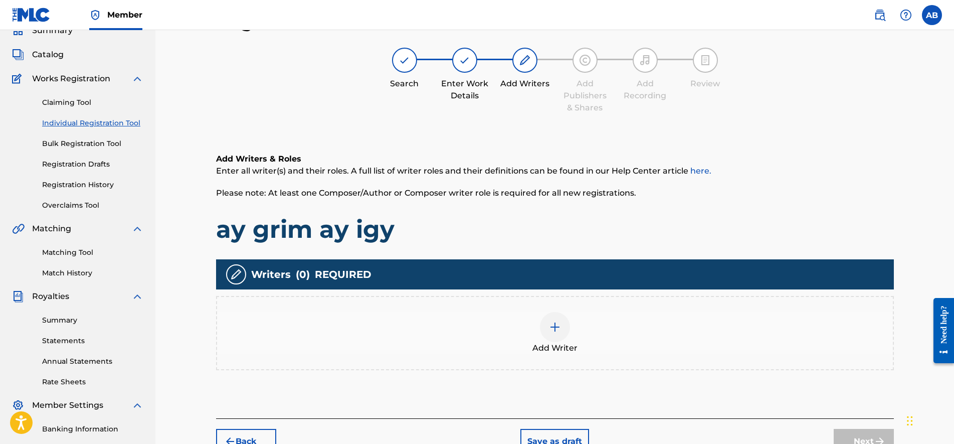
click at [472, 318] on div "Add Writer" at bounding box center [555, 333] width 676 height 42
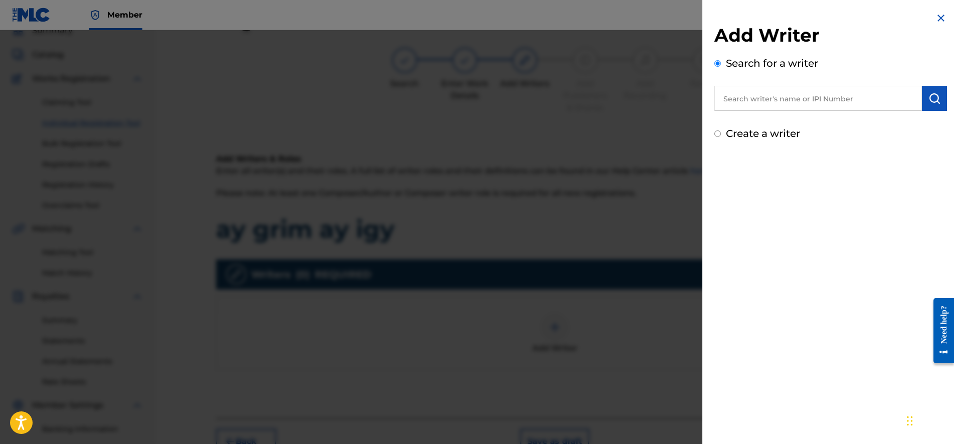
click at [805, 102] on input "text" at bounding box center [817, 98] width 207 height 25
click at [771, 102] on input "text" at bounding box center [817, 98] width 207 height 25
type input "asome bide"
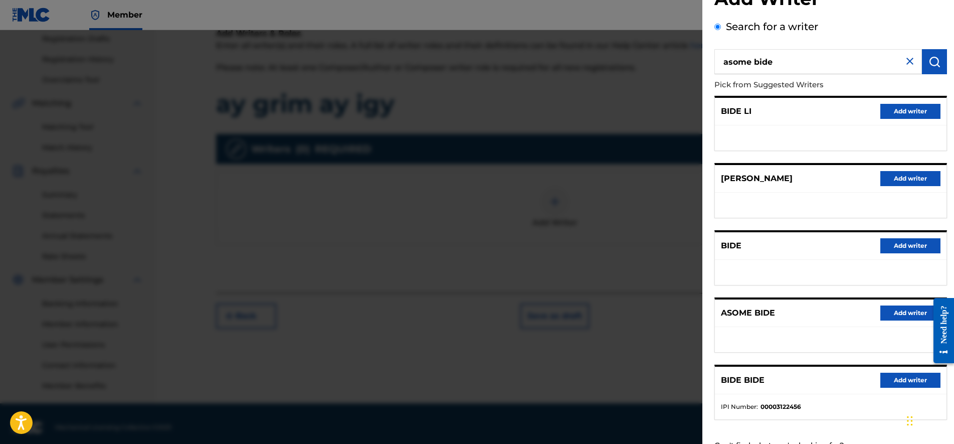
scroll to position [0, 0]
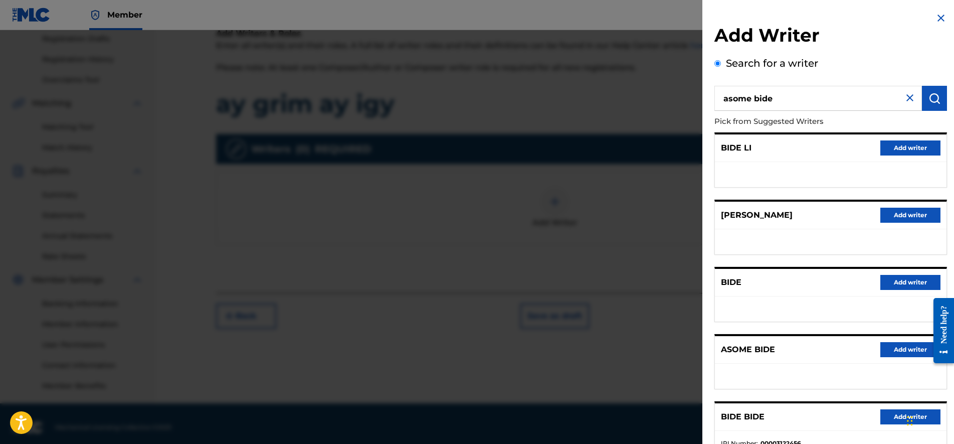
click at [893, 103] on input "asome bide" at bounding box center [817, 98] width 207 height 25
click at [893, 356] on button "Add writer" at bounding box center [910, 349] width 60 height 15
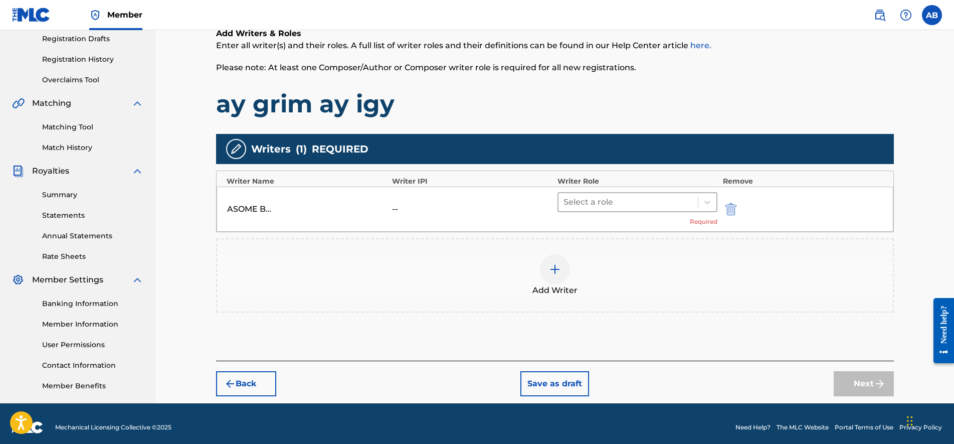
click at [613, 193] on div "Select a role" at bounding box center [628, 202] width 140 height 18
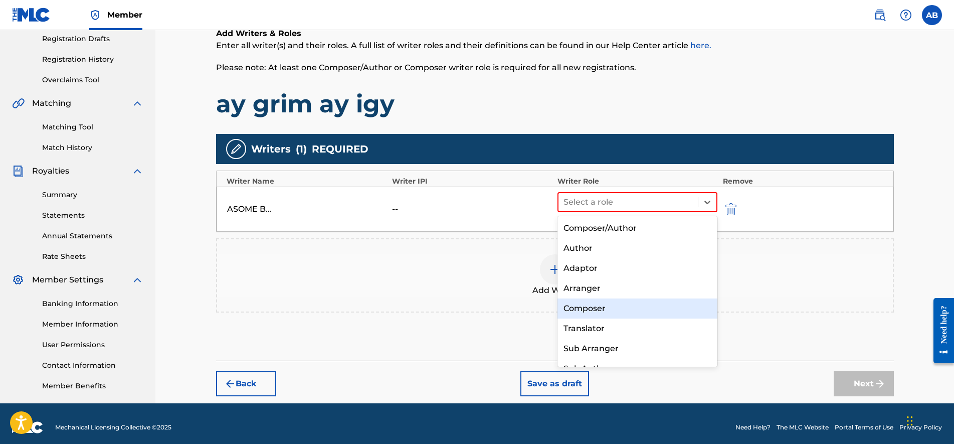
click at [603, 305] on div "Composer" at bounding box center [637, 308] width 160 height 20
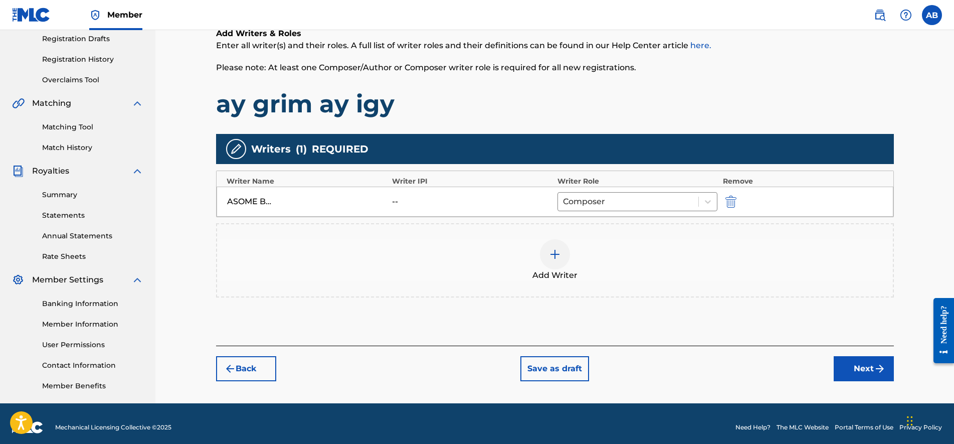
click at [573, 265] on div "Add Writer" at bounding box center [555, 260] width 676 height 42
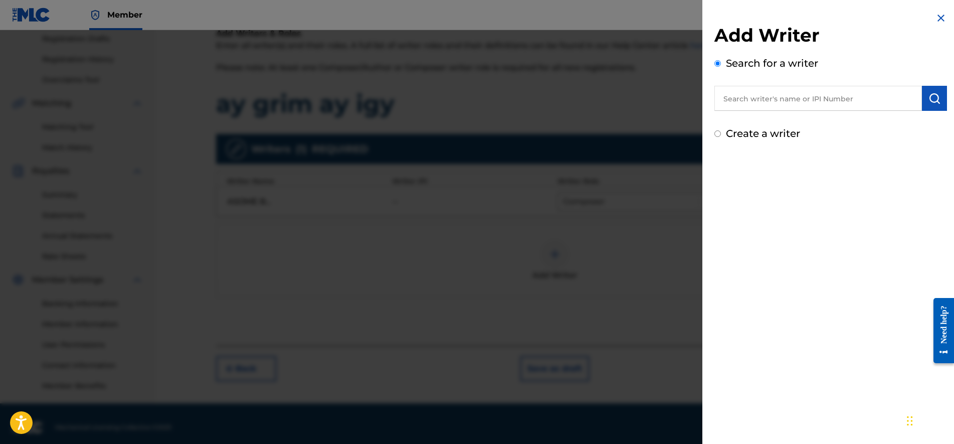
click at [563, 261] on div at bounding box center [477, 252] width 954 height 444
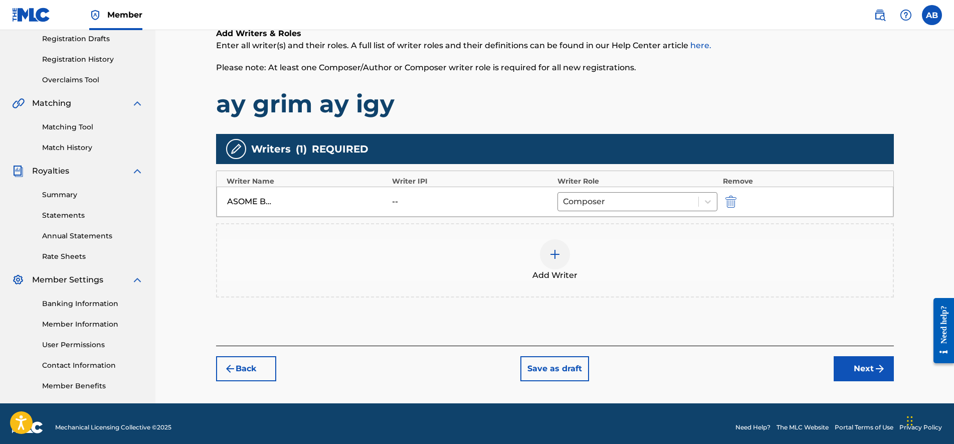
click at [857, 361] on button "Next" at bounding box center [863, 368] width 60 height 25
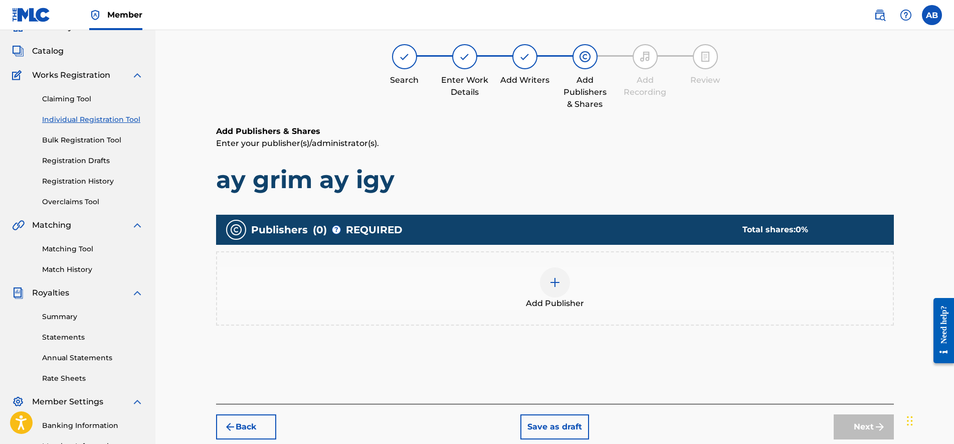
scroll to position [45, 0]
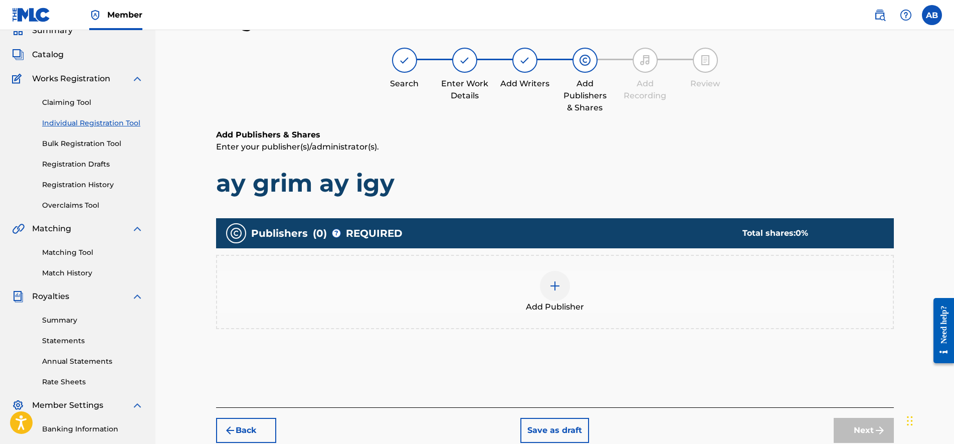
click at [683, 315] on div "Add Publisher" at bounding box center [555, 292] width 678 height 74
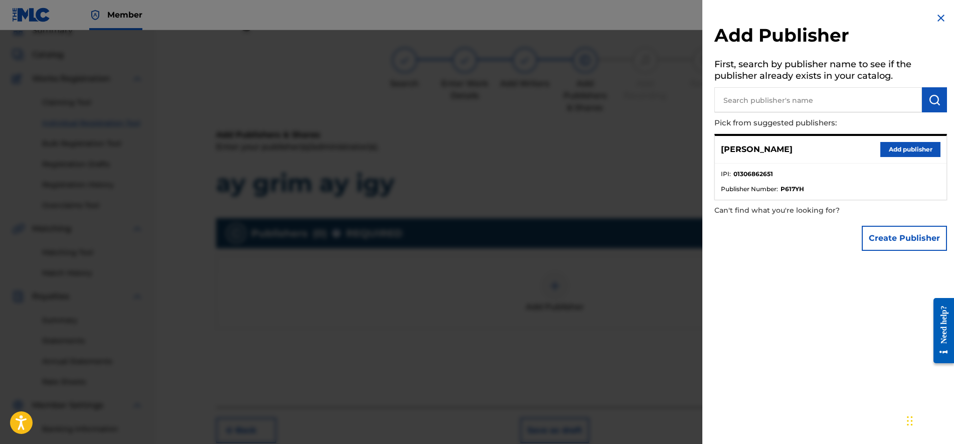
click at [910, 161] on div "[PERSON_NAME] Add publisher" at bounding box center [831, 150] width 232 height 28
click at [909, 150] on button "Add publisher" at bounding box center [910, 149] width 60 height 15
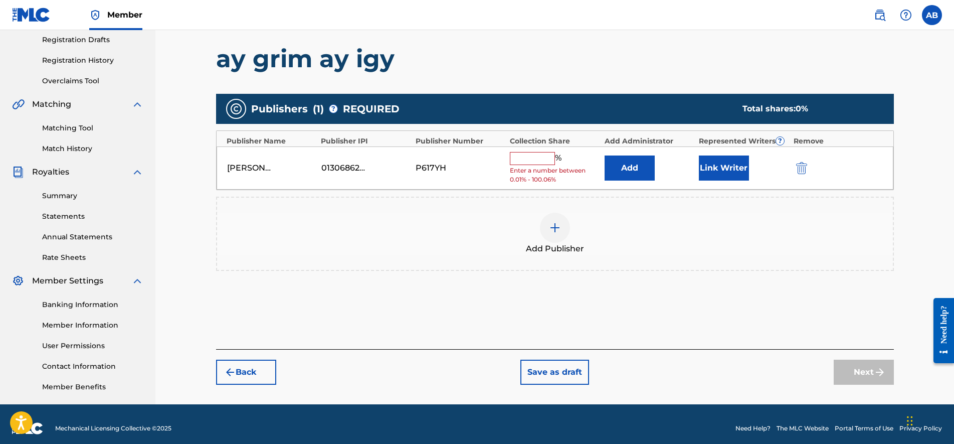
scroll to position [170, 0]
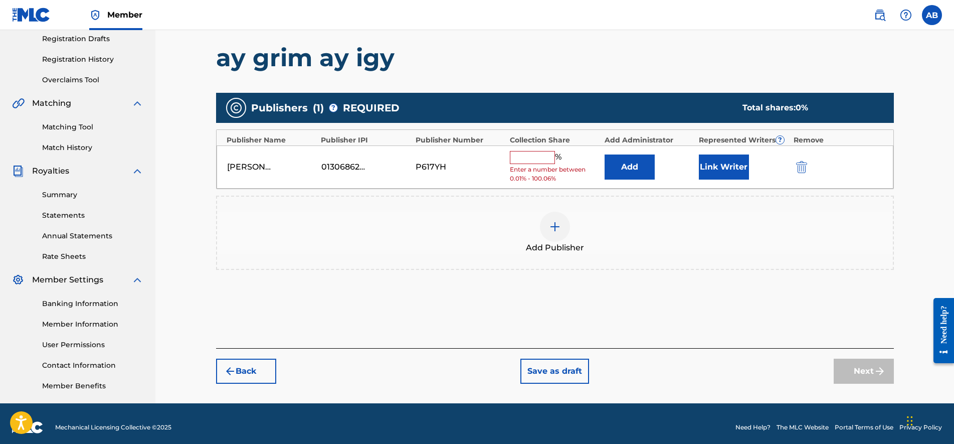
click at [528, 157] on input "text" at bounding box center [532, 157] width 45 height 13
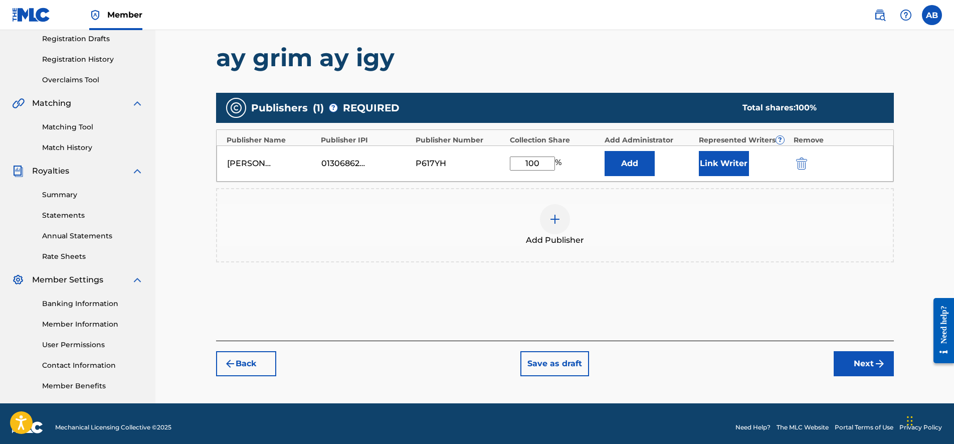
type input "100"
click at [694, 316] on div "Add Publishers & Shares Enter your publisher(s)/administrator(s). ay grim ay ig…" at bounding box center [555, 172] width 678 height 337
click at [708, 169] on button "Link Writer" at bounding box center [724, 163] width 50 height 25
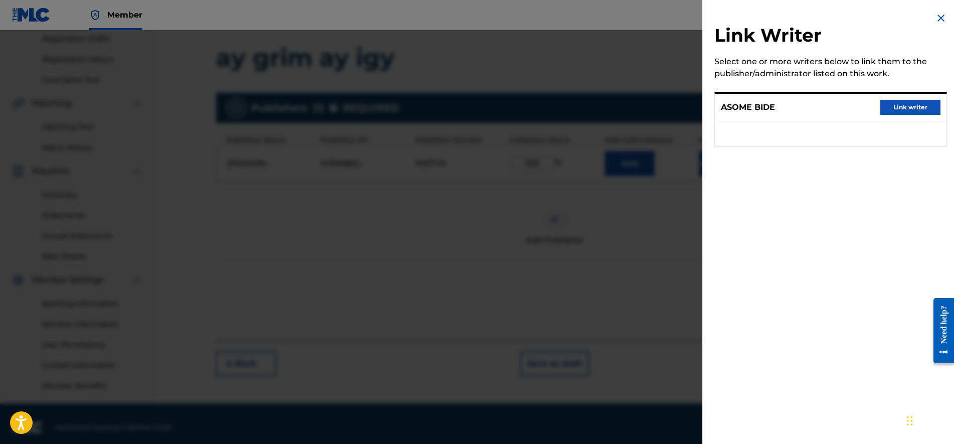
click at [913, 106] on button "Link writer" at bounding box center [910, 107] width 60 height 15
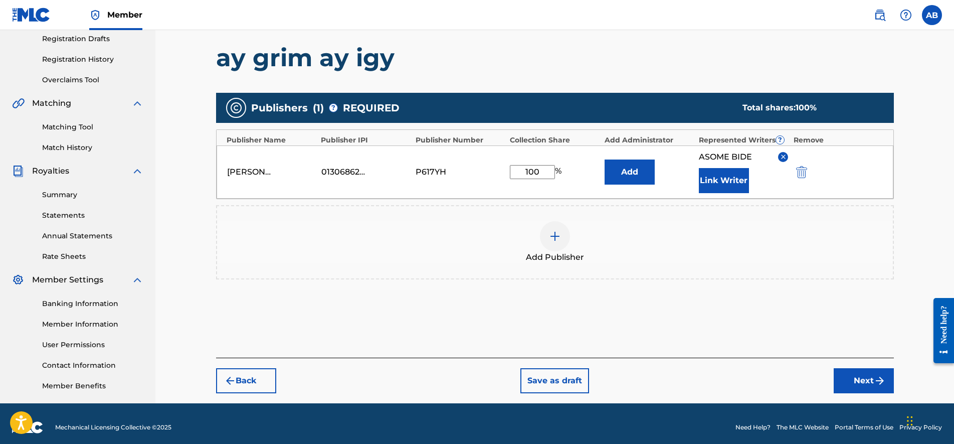
click at [866, 380] on button "Next" at bounding box center [863, 380] width 60 height 25
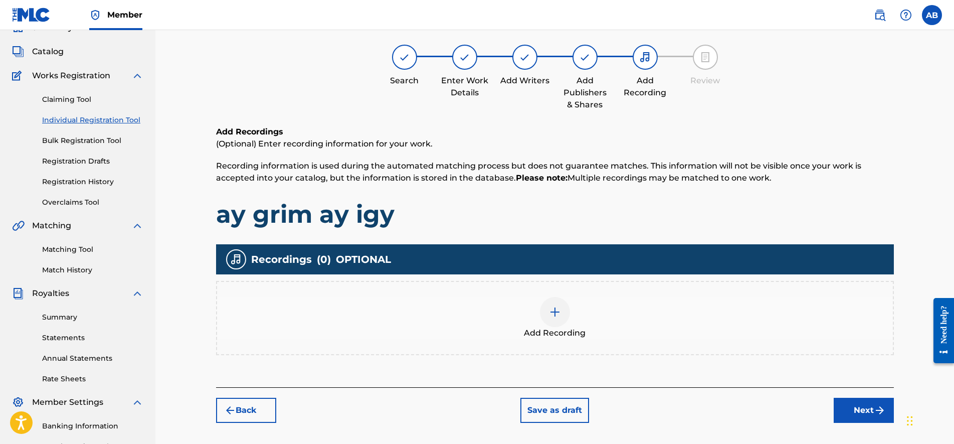
scroll to position [45, 0]
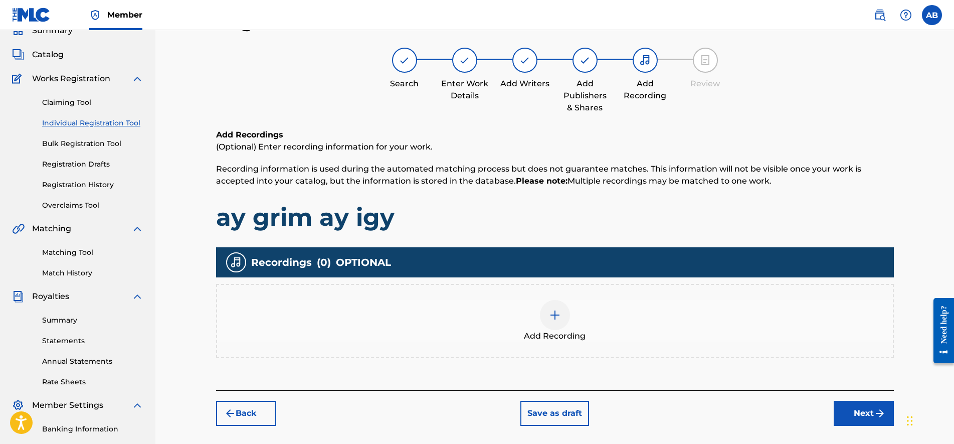
click at [616, 337] on div "Add Recording" at bounding box center [555, 321] width 676 height 42
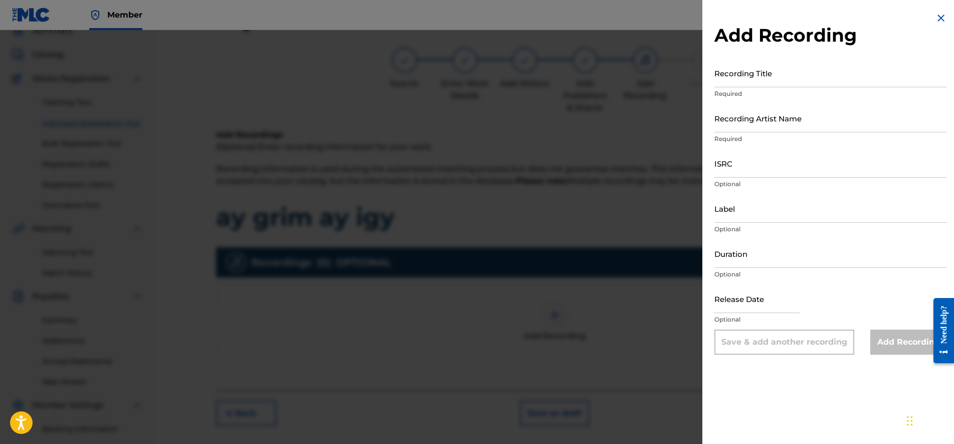
drag, startPoint x: 748, startPoint y: 96, endPoint x: 754, endPoint y: 83, distance: 14.4
click at [751, 89] on div "Recording Title Required" at bounding box center [830, 81] width 233 height 45
click at [754, 83] on input "Recording Title" at bounding box center [830, 73] width 233 height 29
type input "Ay grim Ay Igy"
click at [795, 136] on p "Required" at bounding box center [830, 138] width 233 height 9
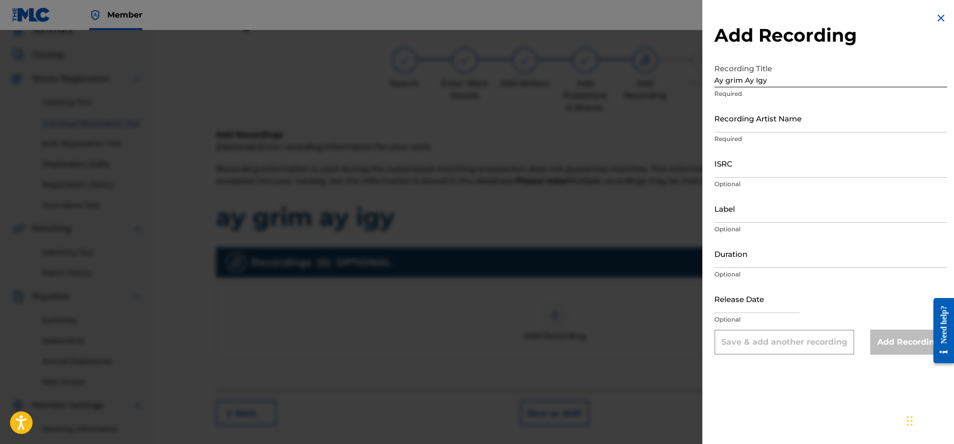
click at [793, 121] on input "Recording Artist Name" at bounding box center [830, 118] width 233 height 29
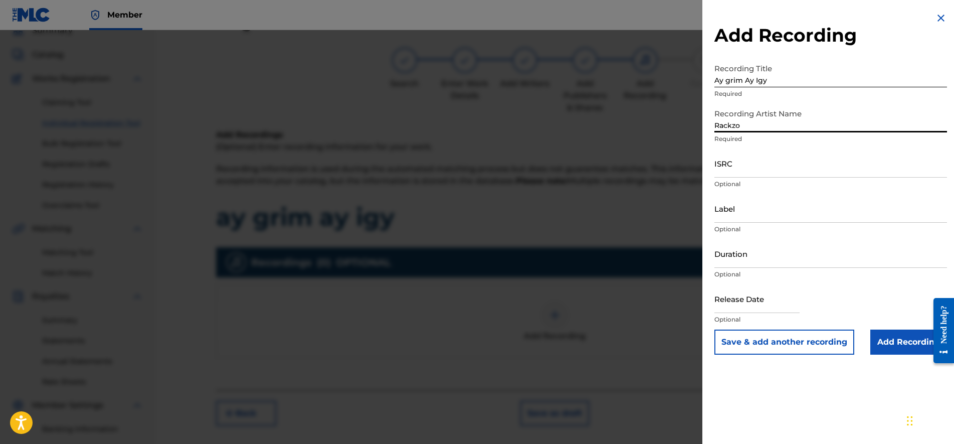
type input "Rackzo"
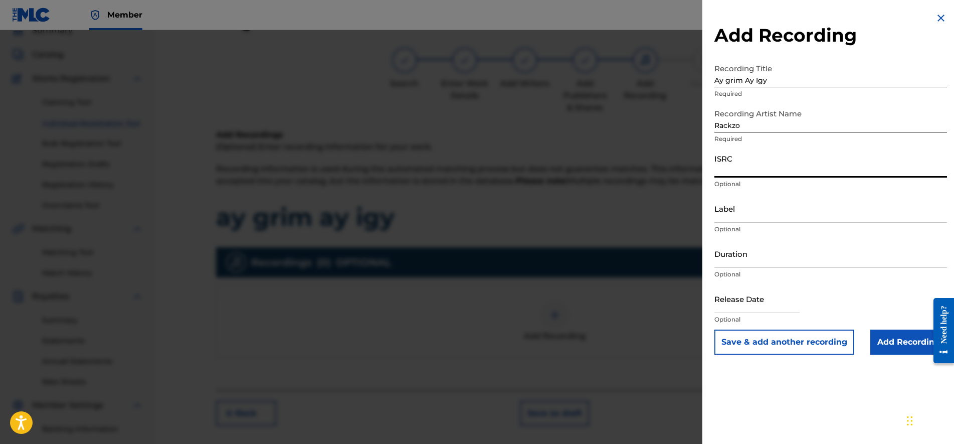
click at [764, 168] on input "ISRC" at bounding box center [830, 163] width 233 height 29
paste input "QZFYX2522090"
type input "QZFYX2522090"
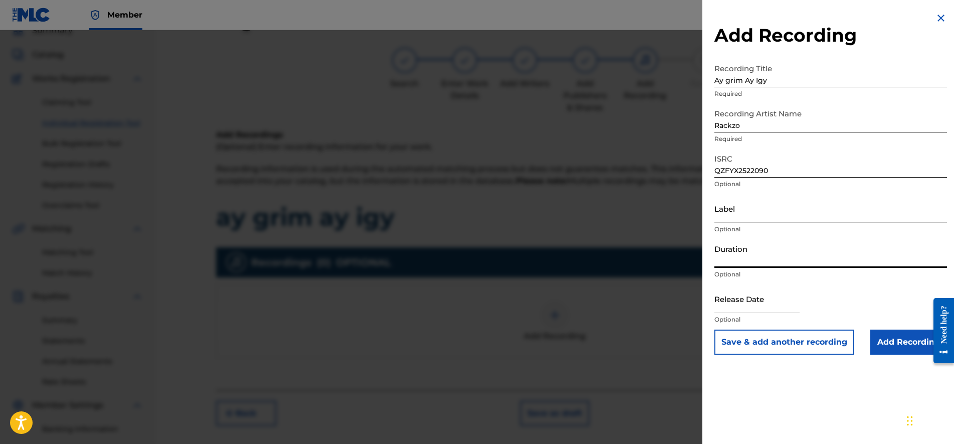
click at [754, 252] on input "Duration" at bounding box center [830, 253] width 233 height 29
click at [740, 198] on input "Label" at bounding box center [830, 208] width 233 height 29
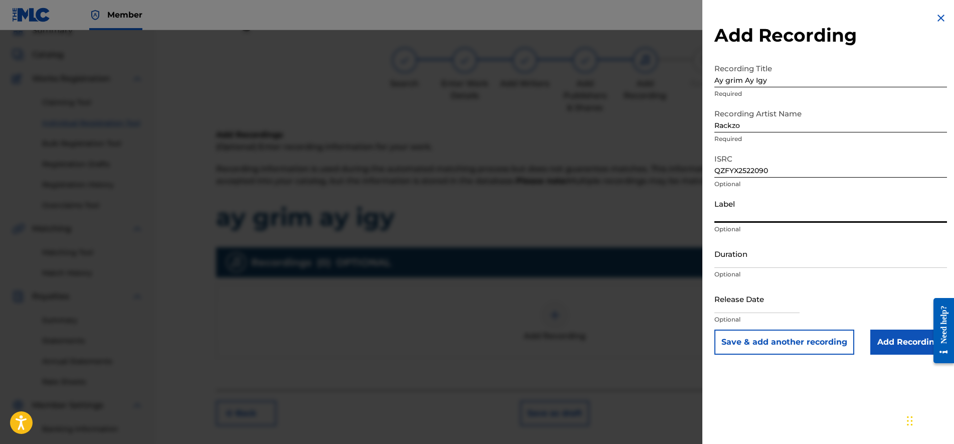
paste input "3687602 Records DK"
type input "3687602 Records DK"
click at [733, 302] on input "text" at bounding box center [756, 298] width 85 height 29
select select "8"
select select "2025"
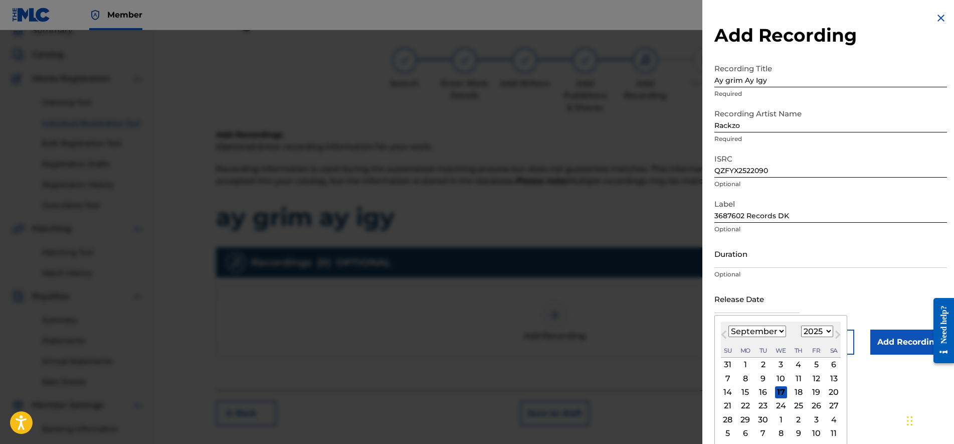
click at [812, 256] on input "Duration" at bounding box center [830, 253] width 233 height 29
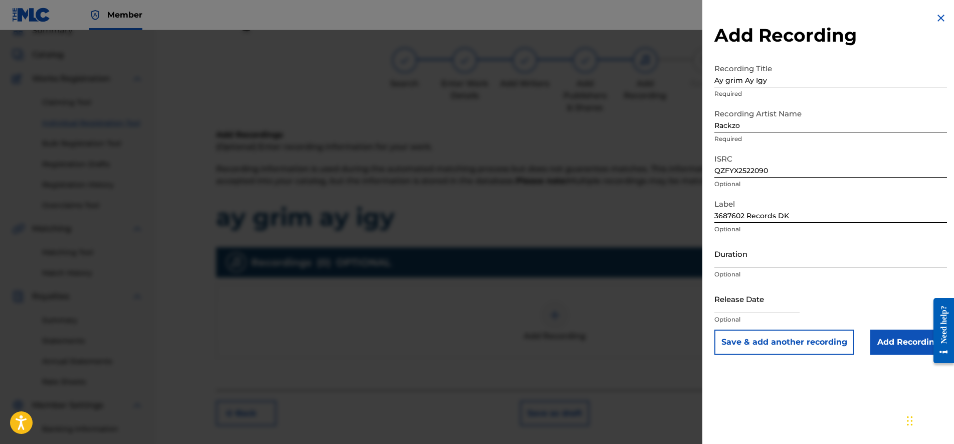
click at [706, 239] on div "Add Recording Recording Title Ay grim Ay Igy Required Recording Artist Name Rac…" at bounding box center [830, 183] width 257 height 366
click at [902, 333] on input "Add Recording" at bounding box center [908, 341] width 77 height 25
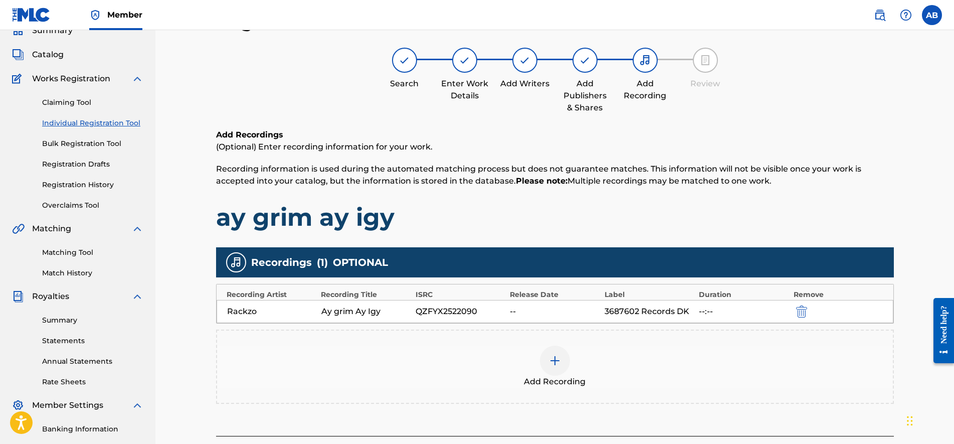
scroll to position [170, 0]
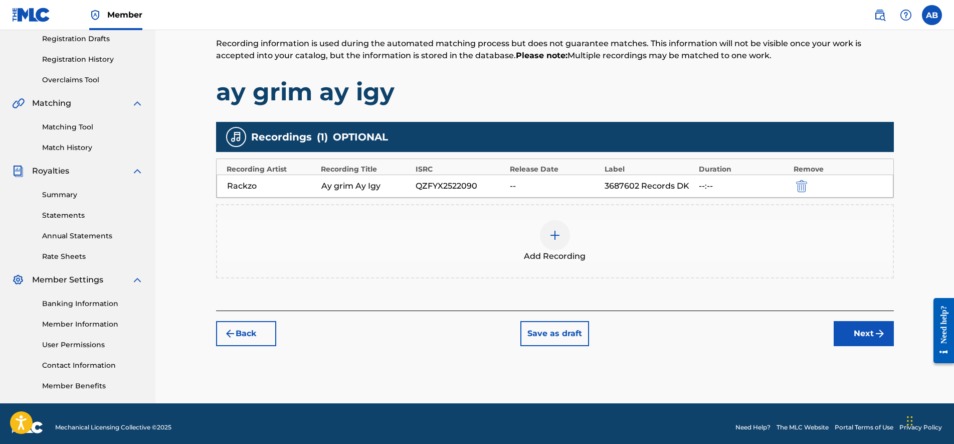
click at [847, 325] on button "Next" at bounding box center [863, 333] width 60 height 25
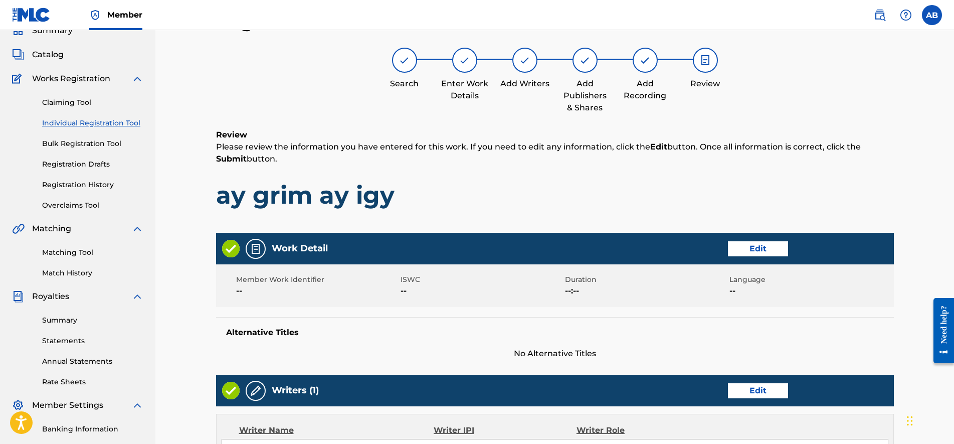
scroll to position [404, 0]
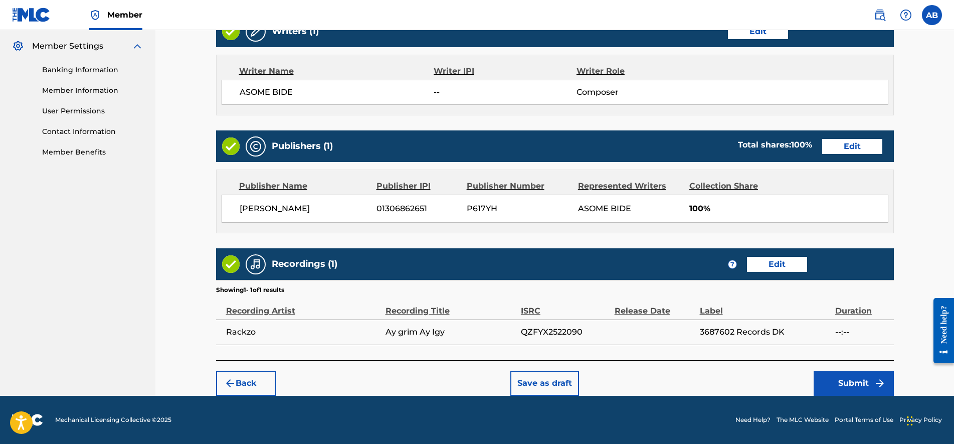
click at [874, 384] on img "submit" at bounding box center [880, 383] width 12 height 12
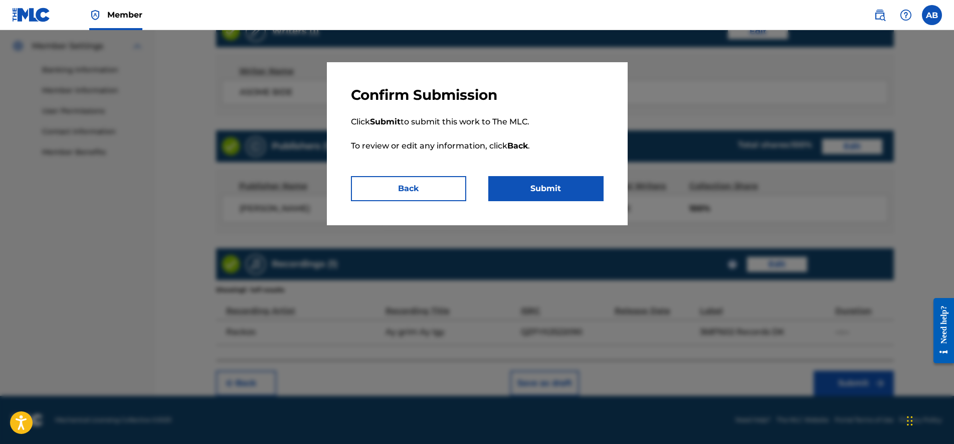
click at [554, 195] on button "Submit" at bounding box center [545, 188] width 115 height 25
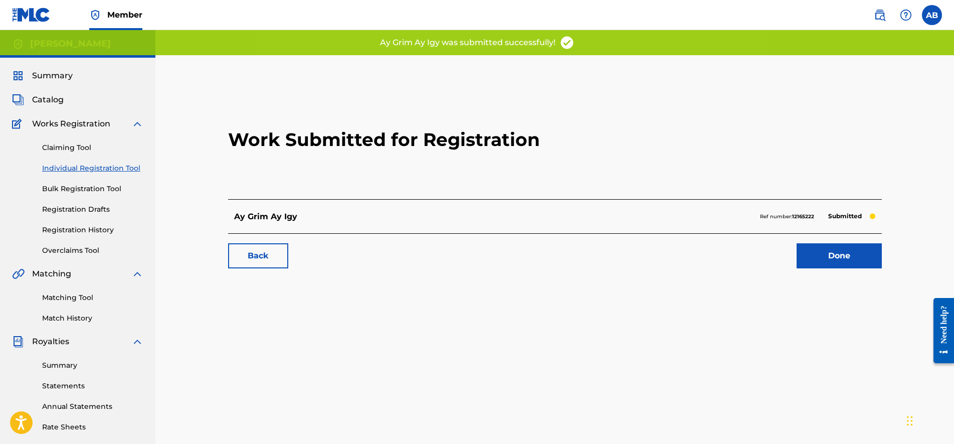
click at [868, 238] on div "Back Done" at bounding box center [555, 250] width 654 height 35
click at [861, 259] on link "Done" at bounding box center [838, 255] width 85 height 25
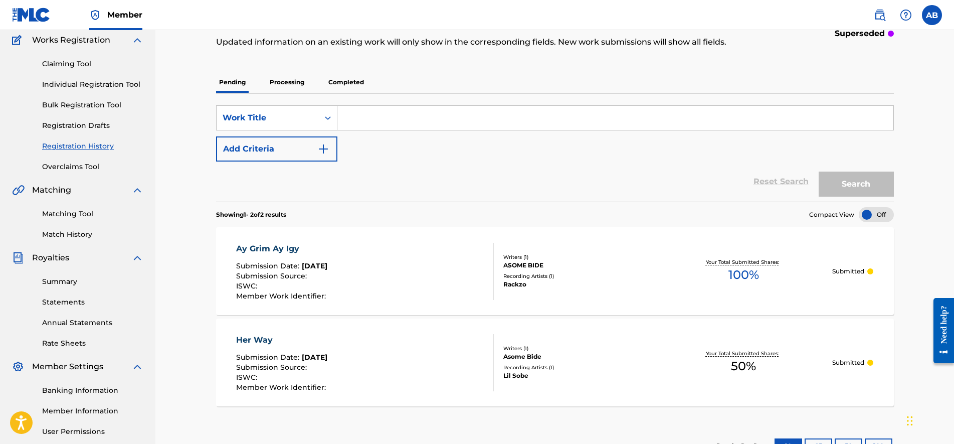
scroll to position [63, 0]
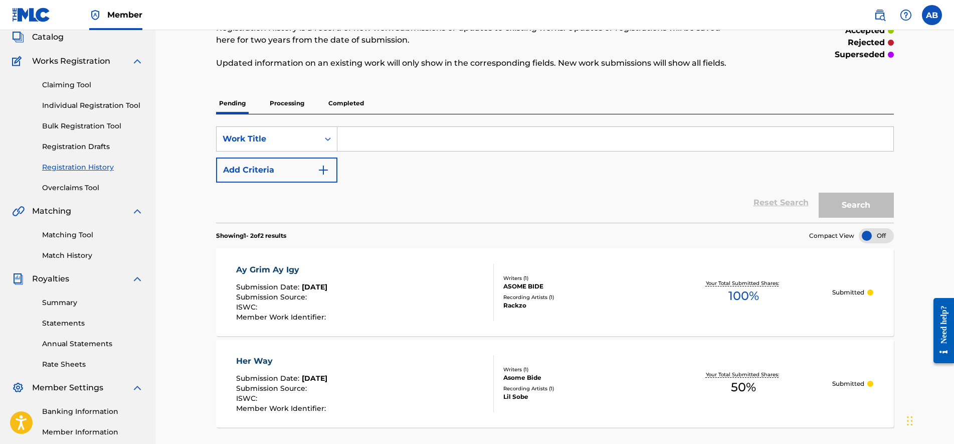
click at [354, 101] on p "Completed" at bounding box center [346, 103] width 42 height 21
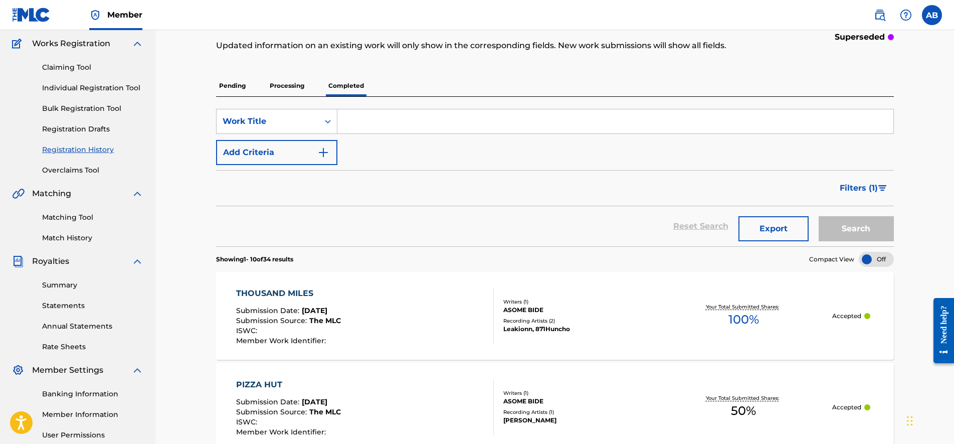
scroll to position [125, 0]
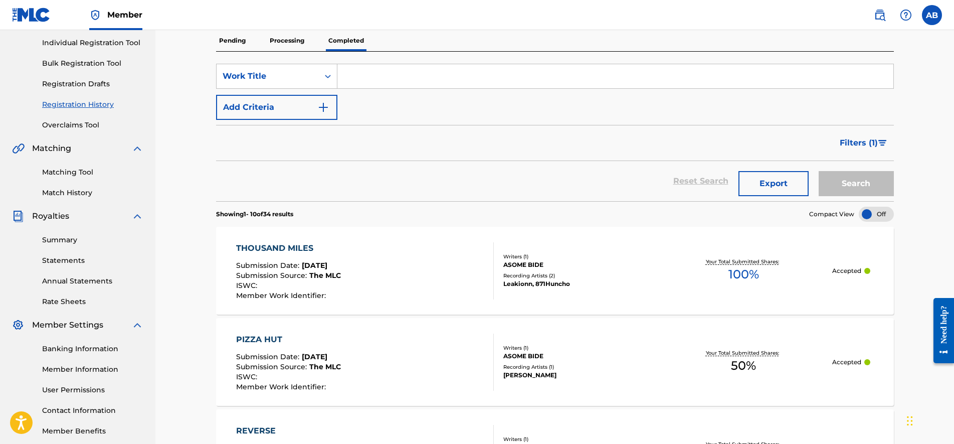
click at [430, 265] on div "THOUSAND MILES Submission Date : [DATE] Submission Source : The MLC ISWC : Memb…" at bounding box center [365, 270] width 258 height 57
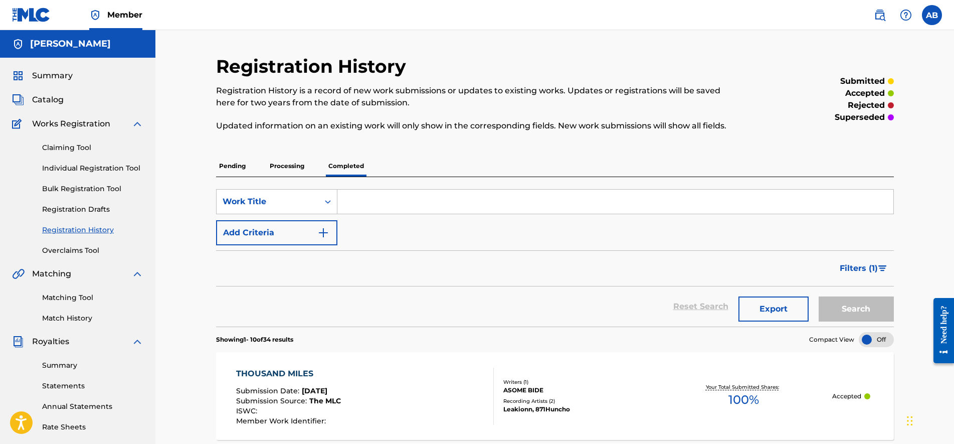
click at [59, 103] on span "Catalog" at bounding box center [48, 100] width 32 height 12
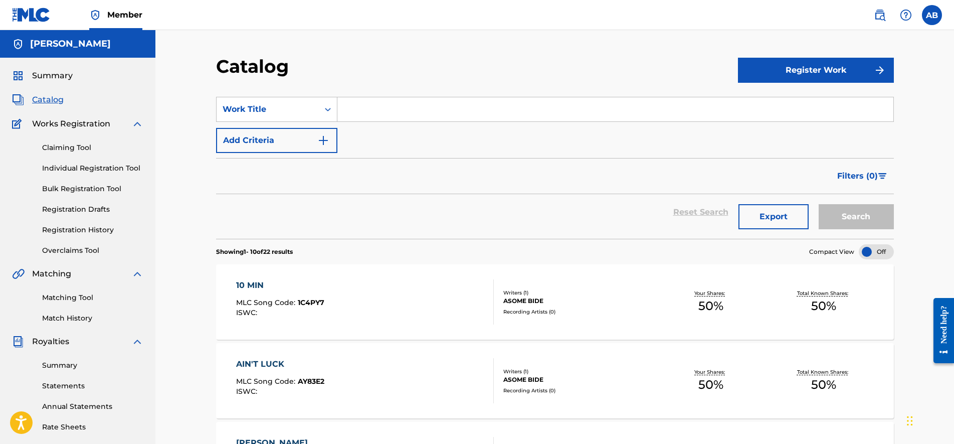
click at [656, 287] on div "Your Shares: 50 %" at bounding box center [711, 302] width 113 height 31
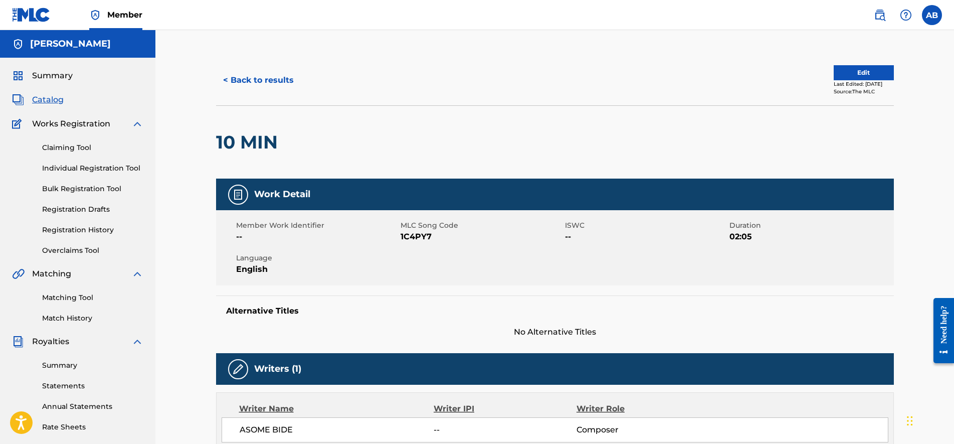
click at [864, 58] on div "< Back to results Edit Last Edited: [DATE] Source: The MLC" at bounding box center [555, 80] width 678 height 50
click at [860, 66] on button "Edit" at bounding box center [863, 72] width 60 height 15
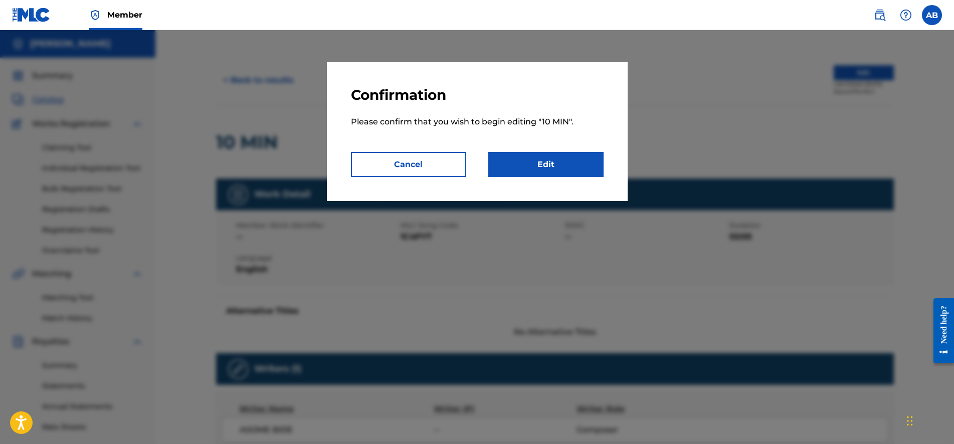
click at [520, 172] on link "Edit" at bounding box center [545, 164] width 115 height 25
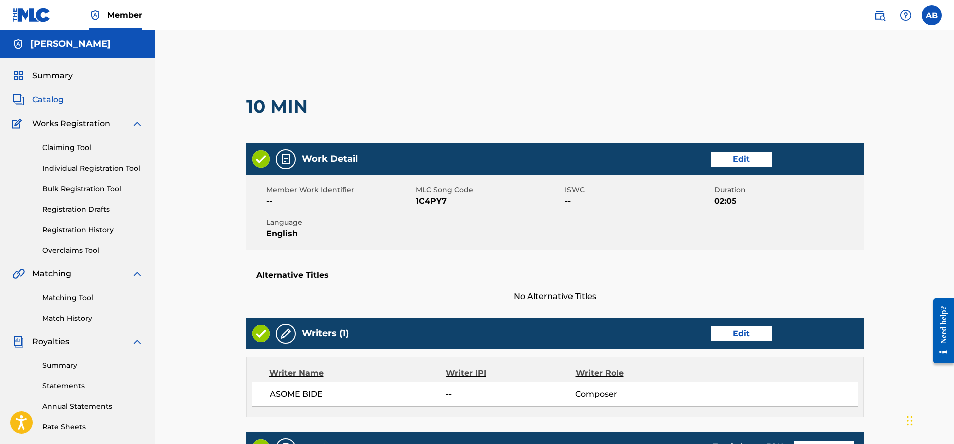
click at [738, 154] on link "Edit" at bounding box center [741, 158] width 60 height 15
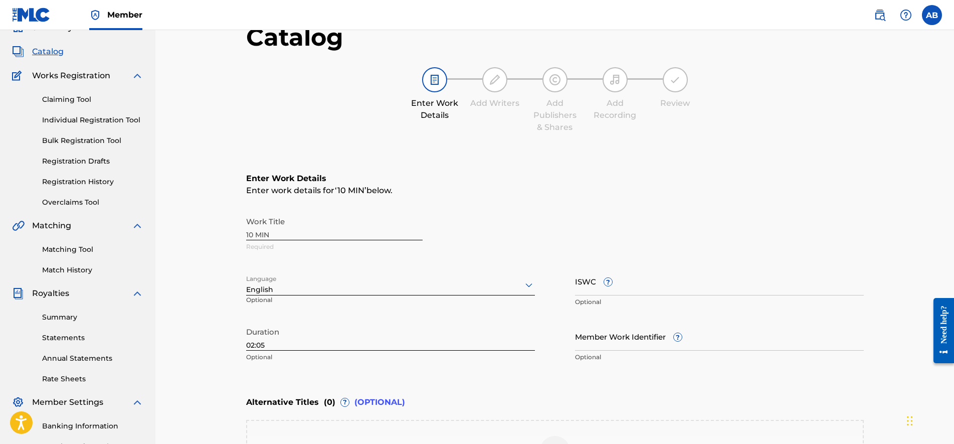
scroll to position [125, 0]
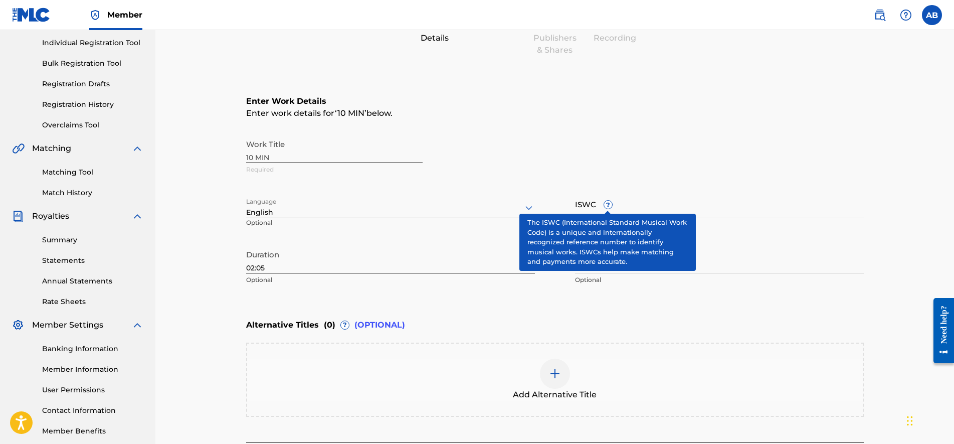
click at [611, 204] on span "?" at bounding box center [607, 204] width 9 height 9
click at [611, 204] on input "ISWC ?" at bounding box center [719, 203] width 289 height 29
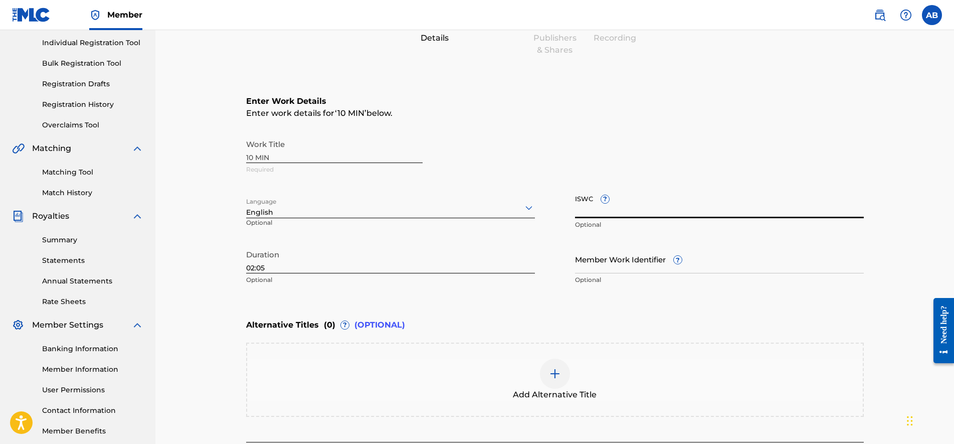
click at [652, 203] on input "ISWC ?" at bounding box center [719, 203] width 289 height 29
paste input "T3348009956"
type input "T3348009956"
click at [733, 150] on div "Work Title 10 MIN Required" at bounding box center [554, 156] width 617 height 45
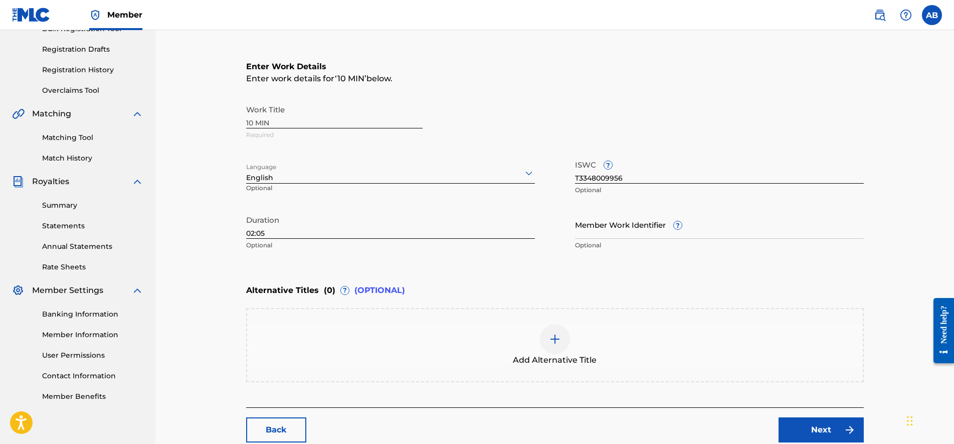
scroll to position [188, 0]
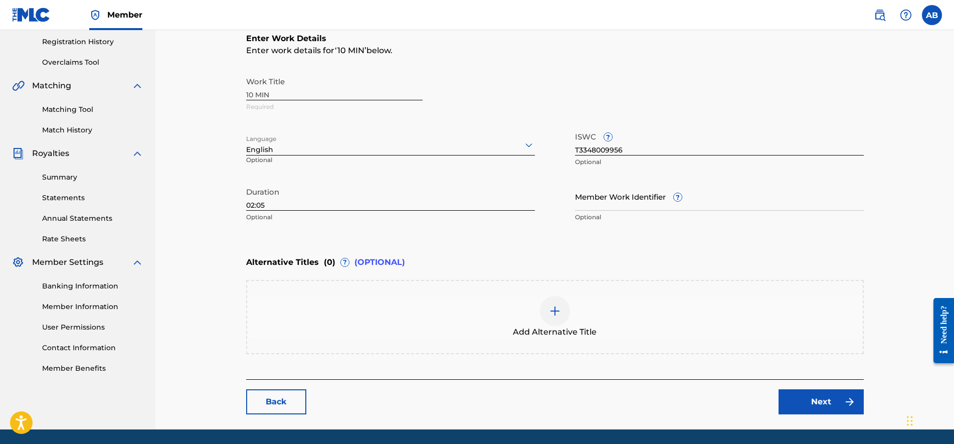
click at [792, 401] on link "Next" at bounding box center [820, 401] width 85 height 25
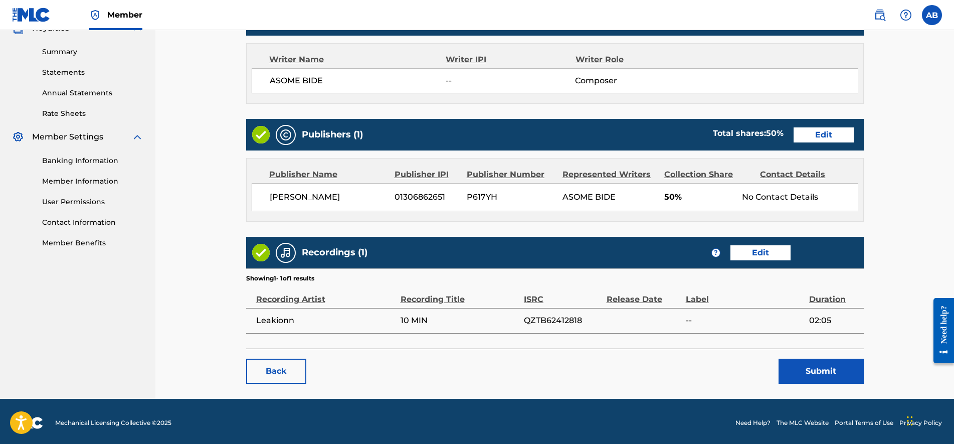
scroll to position [316, 0]
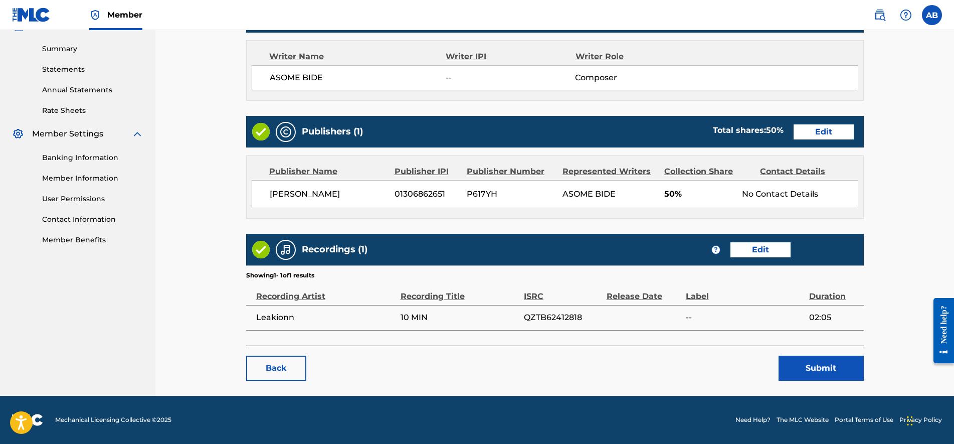
click at [812, 364] on button "Submit" at bounding box center [820, 367] width 85 height 25
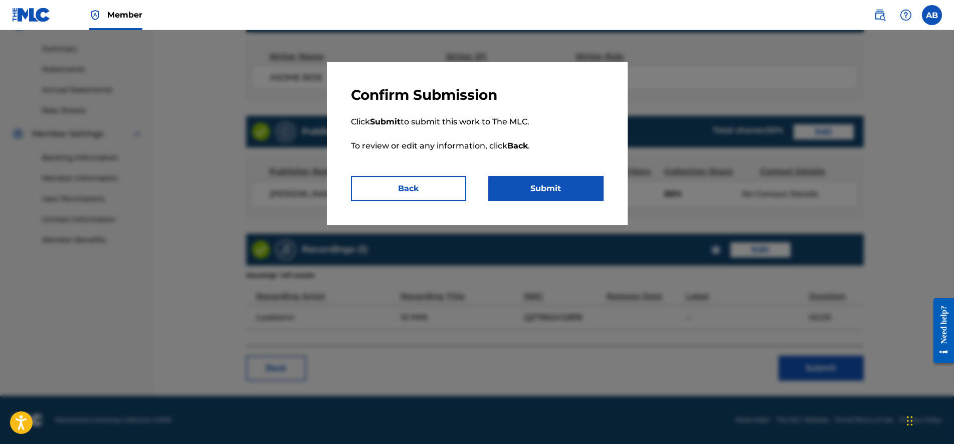
click at [600, 187] on button "Submit" at bounding box center [545, 188] width 115 height 25
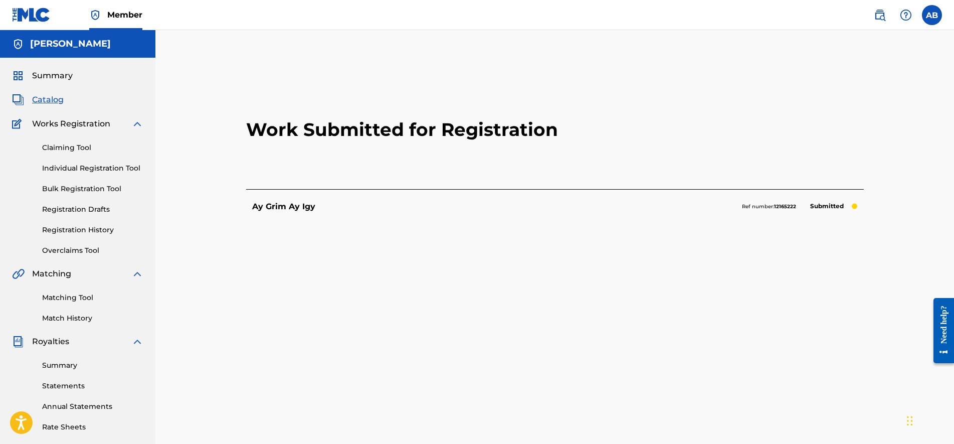
click at [50, 100] on span "Catalog" at bounding box center [48, 100] width 32 height 12
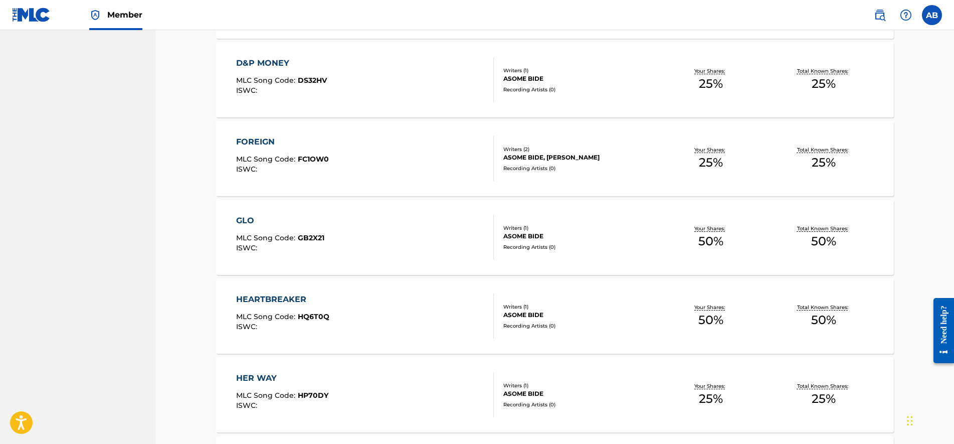
scroll to position [704, 0]
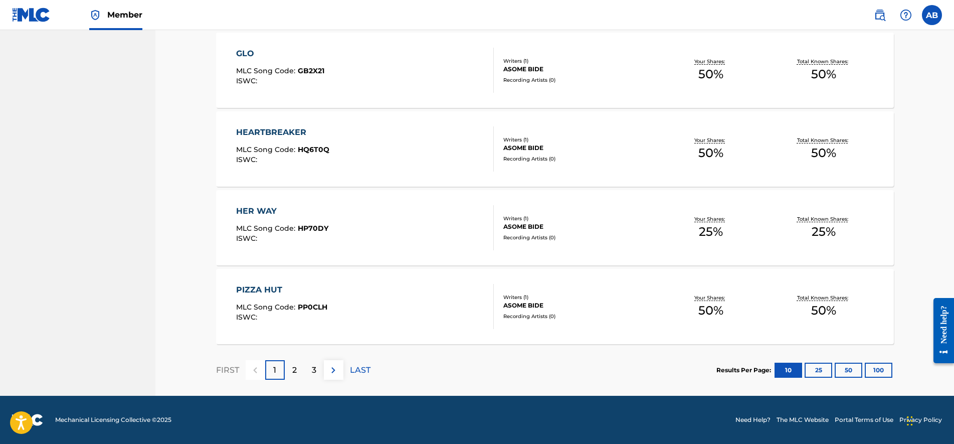
click at [289, 368] on div "2" at bounding box center [295, 370] width 20 height 20
click at [314, 356] on div "FIRST 1 2 3 LAST" at bounding box center [293, 370] width 154 height 52
click at [313, 364] on p "3" at bounding box center [314, 370] width 5 height 12
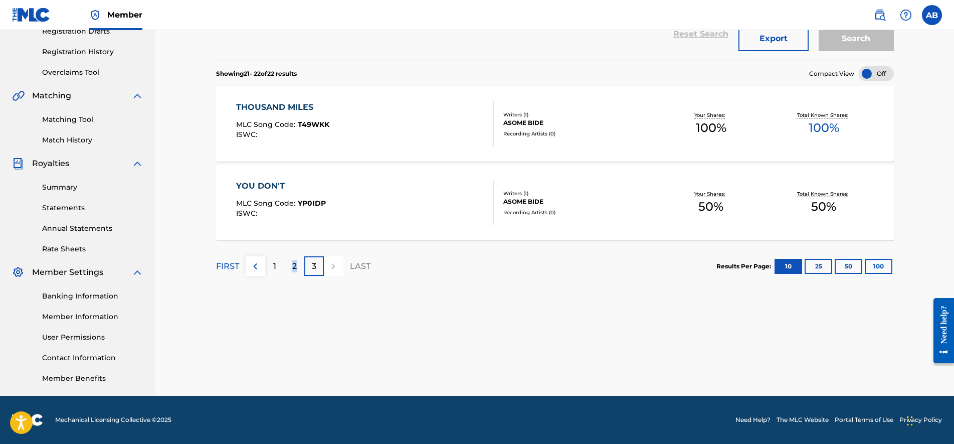
drag, startPoint x: 288, startPoint y: 262, endPoint x: 297, endPoint y: 311, distance: 49.9
click at [297, 311] on div "SearchWithCriteria1ffddfa0-583d-4857-8f93-99d101d5fa91 Work Title Add Criteria …" at bounding box center [555, 166] width 678 height 518
drag, startPoint x: 297, startPoint y: 311, endPoint x: 290, endPoint y: 265, distance: 46.2
click at [290, 265] on div "2" at bounding box center [295, 266] width 20 height 20
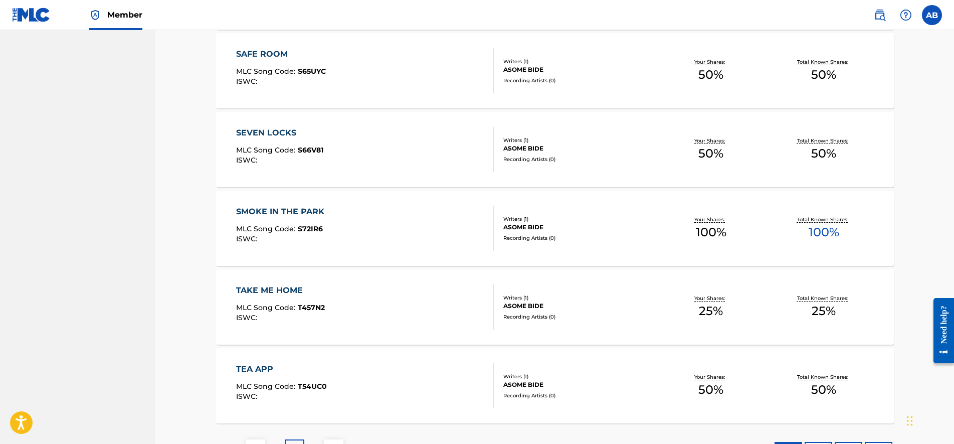
scroll to position [704, 0]
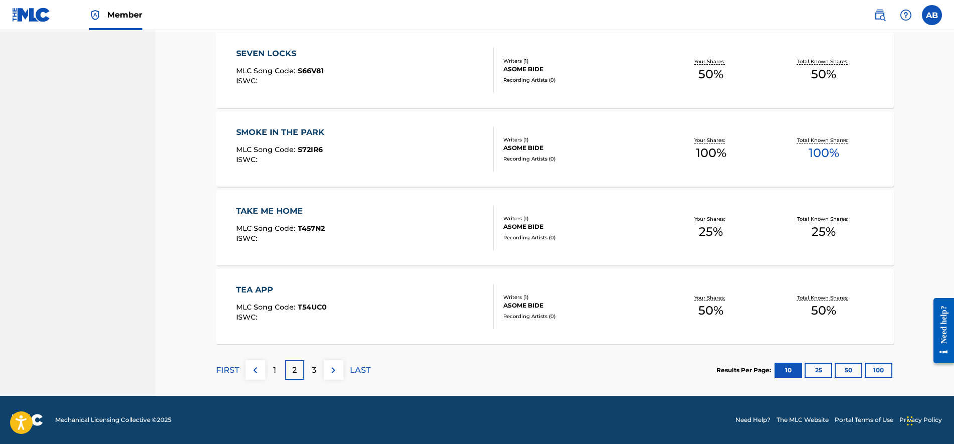
click at [278, 366] on div "1" at bounding box center [275, 370] width 20 height 20
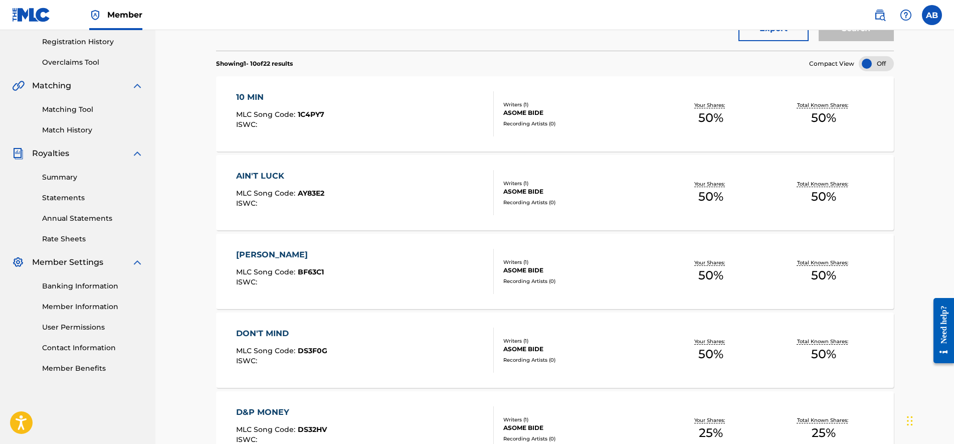
scroll to position [265, 0]
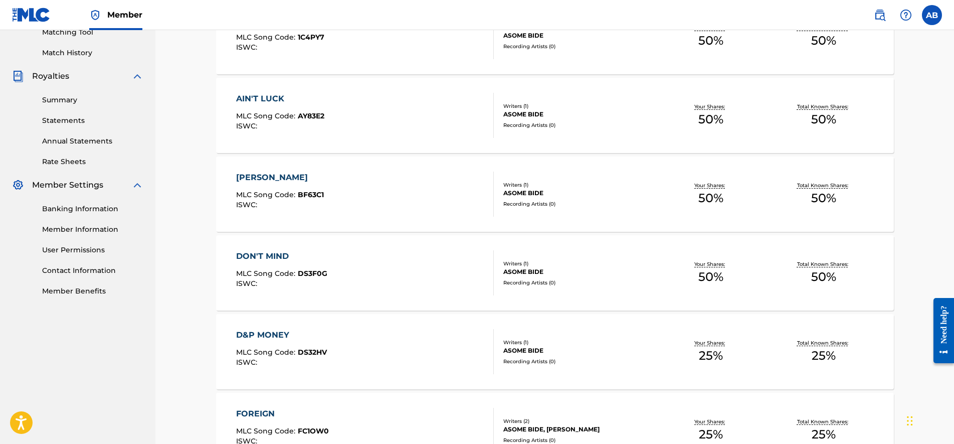
click at [371, 254] on div "DON'T MIND MLC Song Code : DS3F0G ISWC :" at bounding box center [365, 272] width 258 height 45
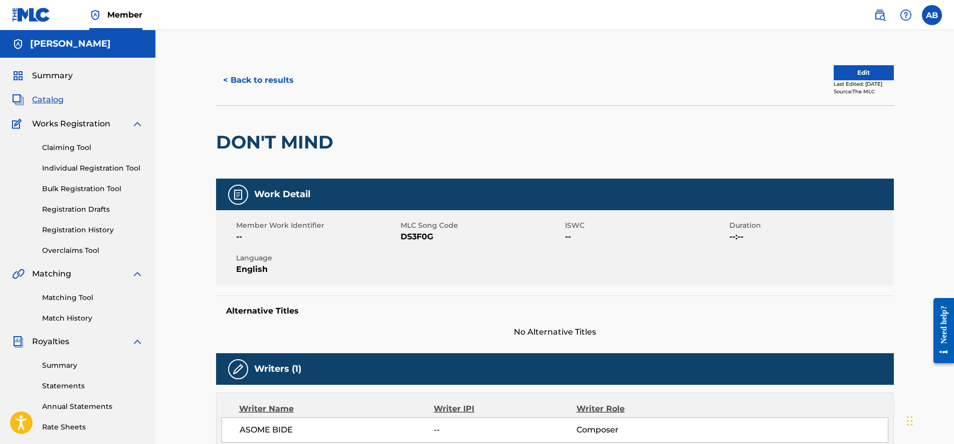
click at [858, 78] on button "Edit" at bounding box center [863, 72] width 60 height 15
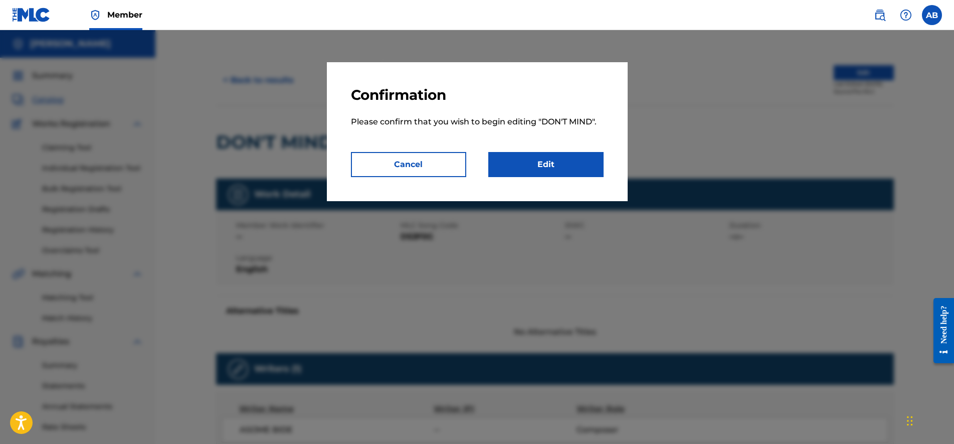
click at [495, 174] on link "Edit" at bounding box center [545, 164] width 115 height 25
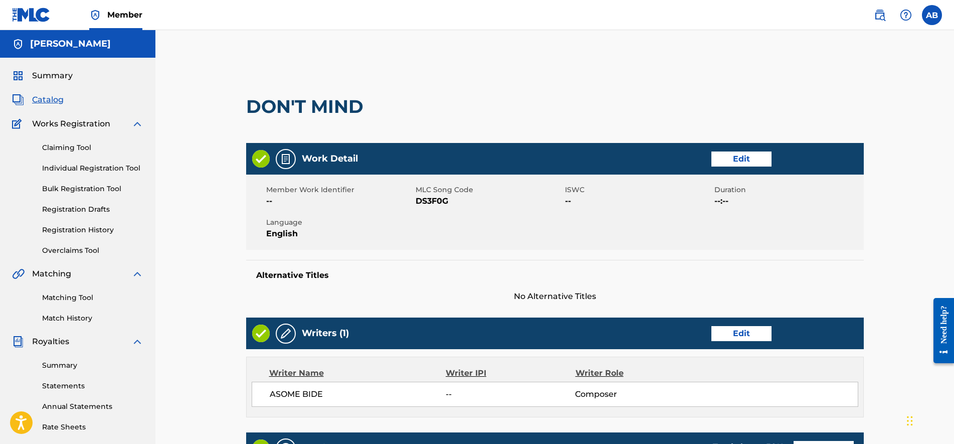
click at [733, 153] on link "Edit" at bounding box center [741, 158] width 60 height 15
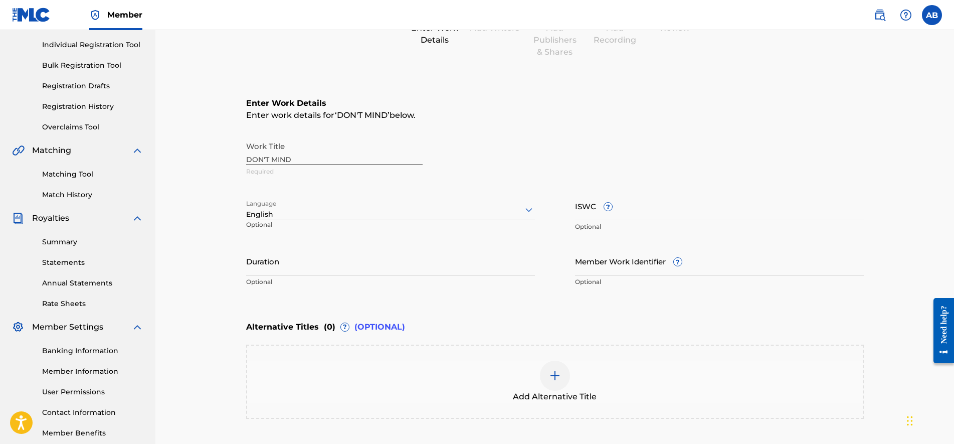
scroll to position [125, 0]
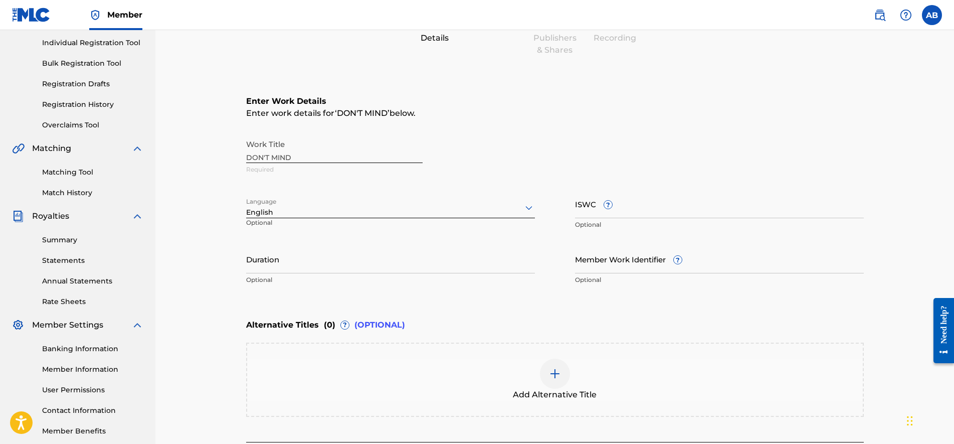
click at [691, 196] on input "ISWC ?" at bounding box center [719, 203] width 289 height 29
paste input "T3348009967"
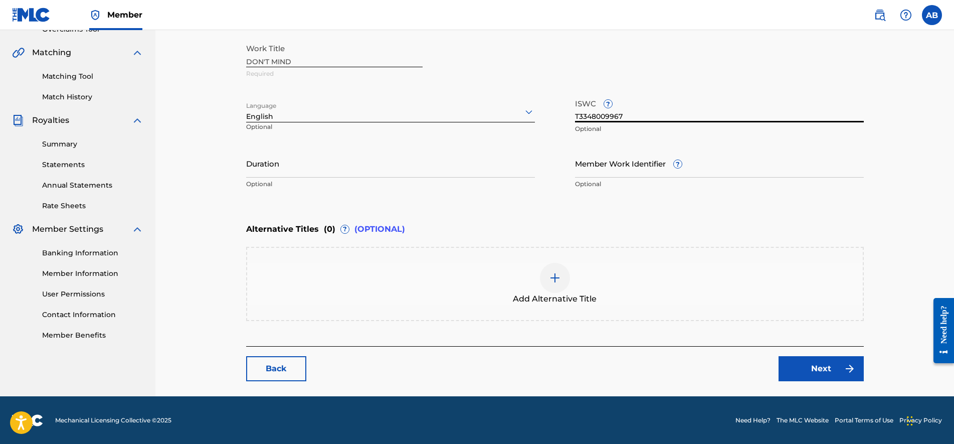
scroll to position [222, 0]
type input "T3348009967"
click at [796, 367] on link "Next" at bounding box center [820, 367] width 85 height 25
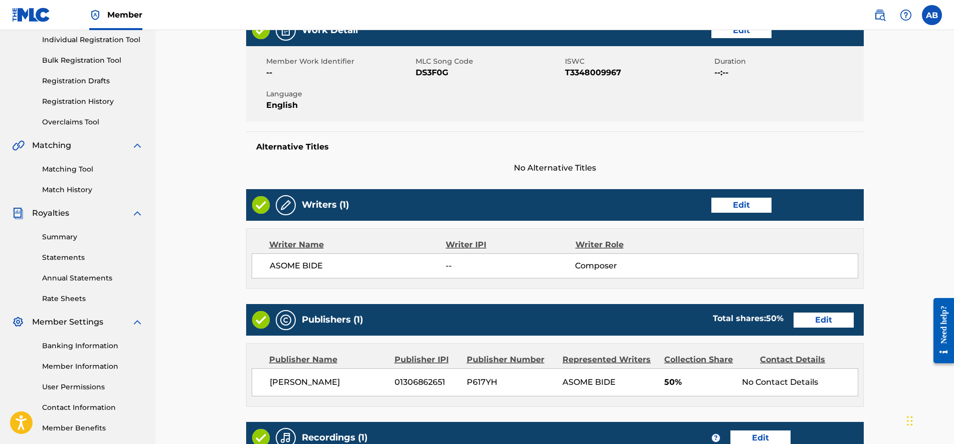
scroll to position [316, 0]
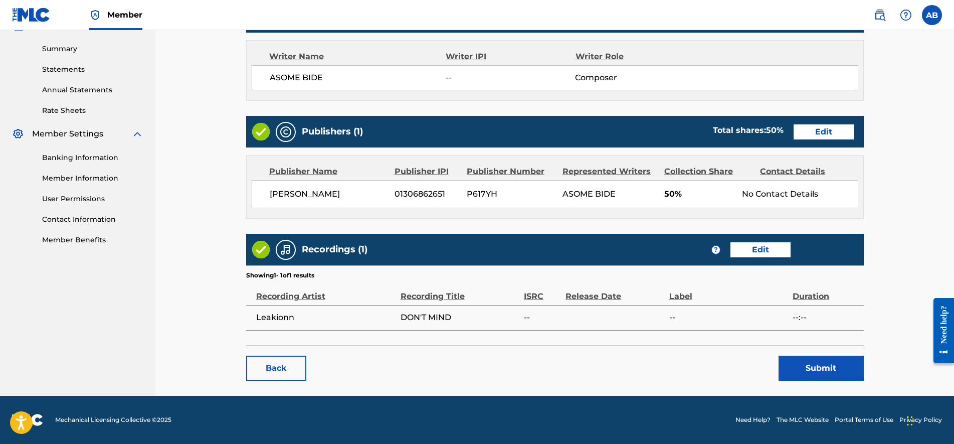
click at [820, 370] on button "Submit" at bounding box center [820, 367] width 85 height 25
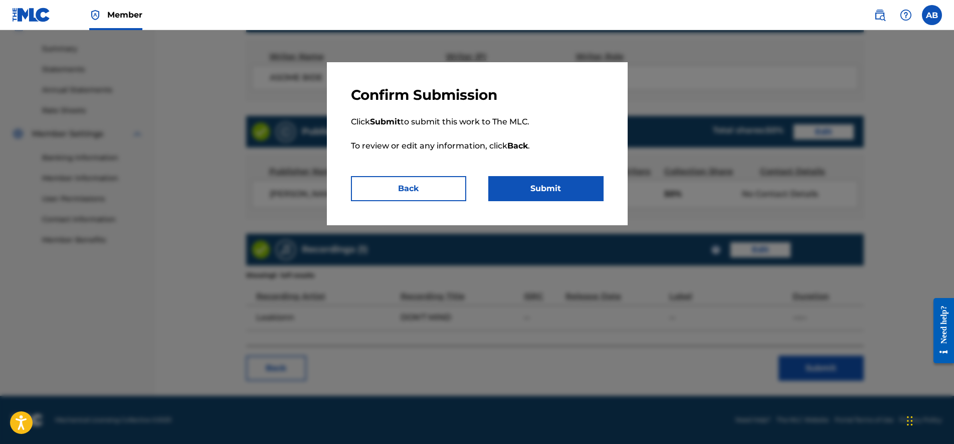
click at [524, 185] on button "Submit" at bounding box center [545, 188] width 115 height 25
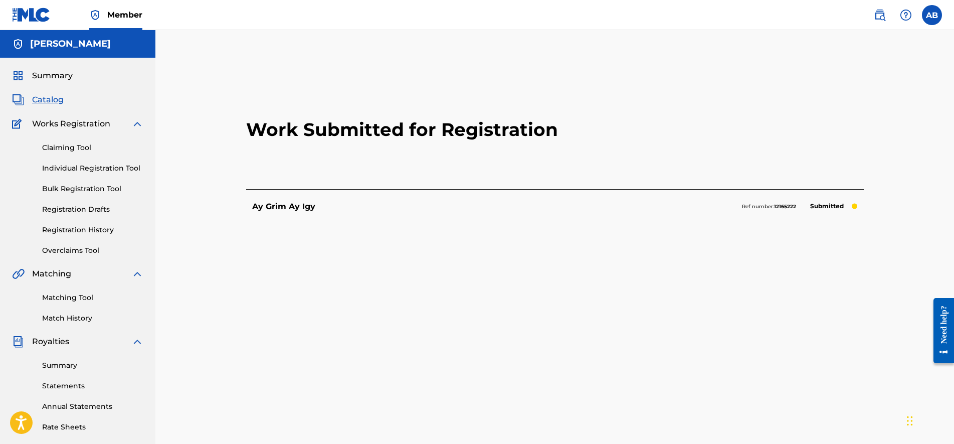
click at [86, 153] on div "Claiming Tool Individual Registration Tool Bulk Registration Tool Registration …" at bounding box center [77, 193] width 131 height 126
click at [80, 144] on link "Claiming Tool" at bounding box center [92, 147] width 101 height 11
